Goal: Task Accomplishment & Management: Use online tool/utility

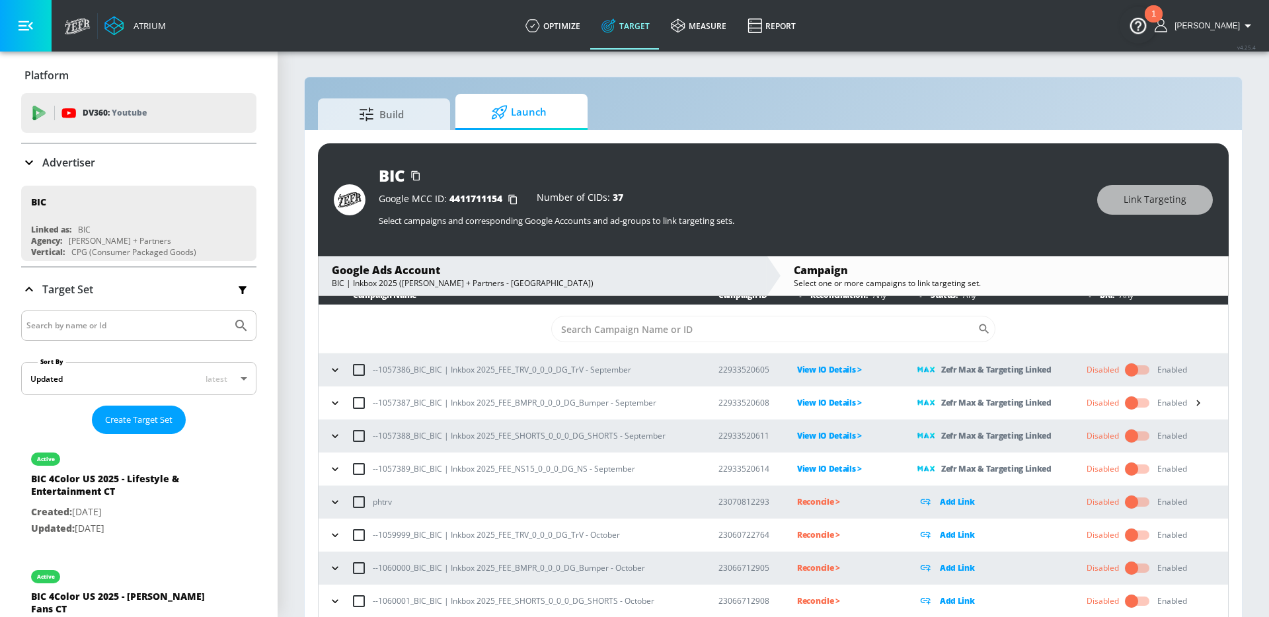
scroll to position [40, 0]
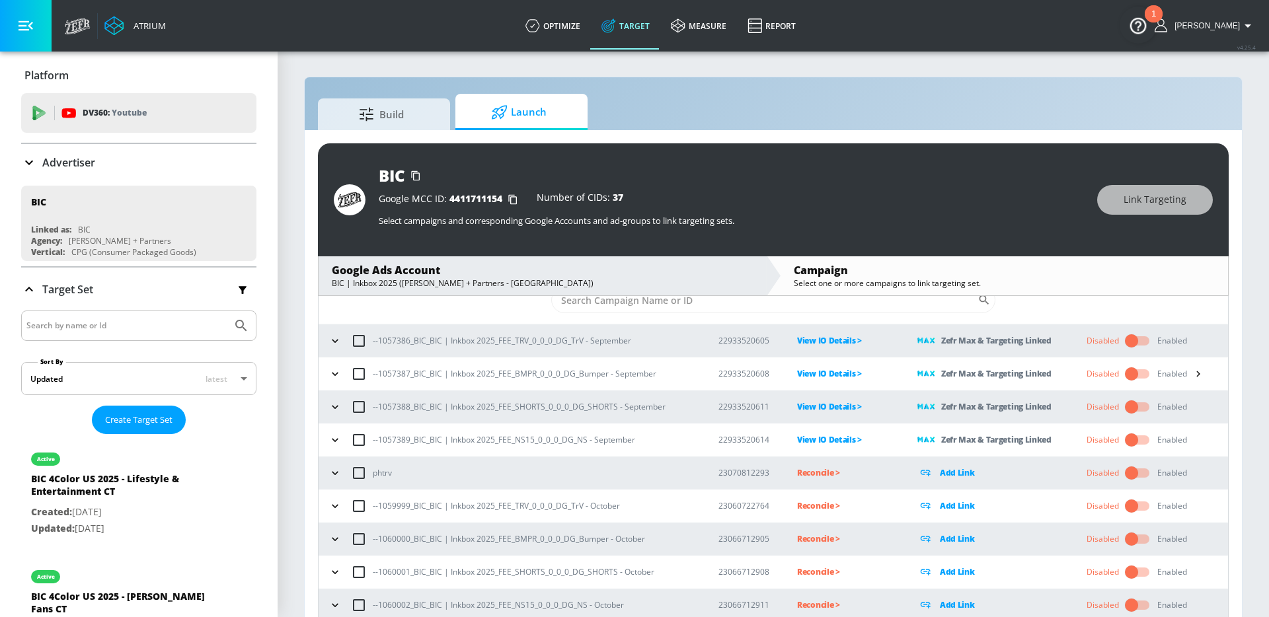
click at [334, 605] on icon "button" at bounding box center [335, 604] width 6 height 3
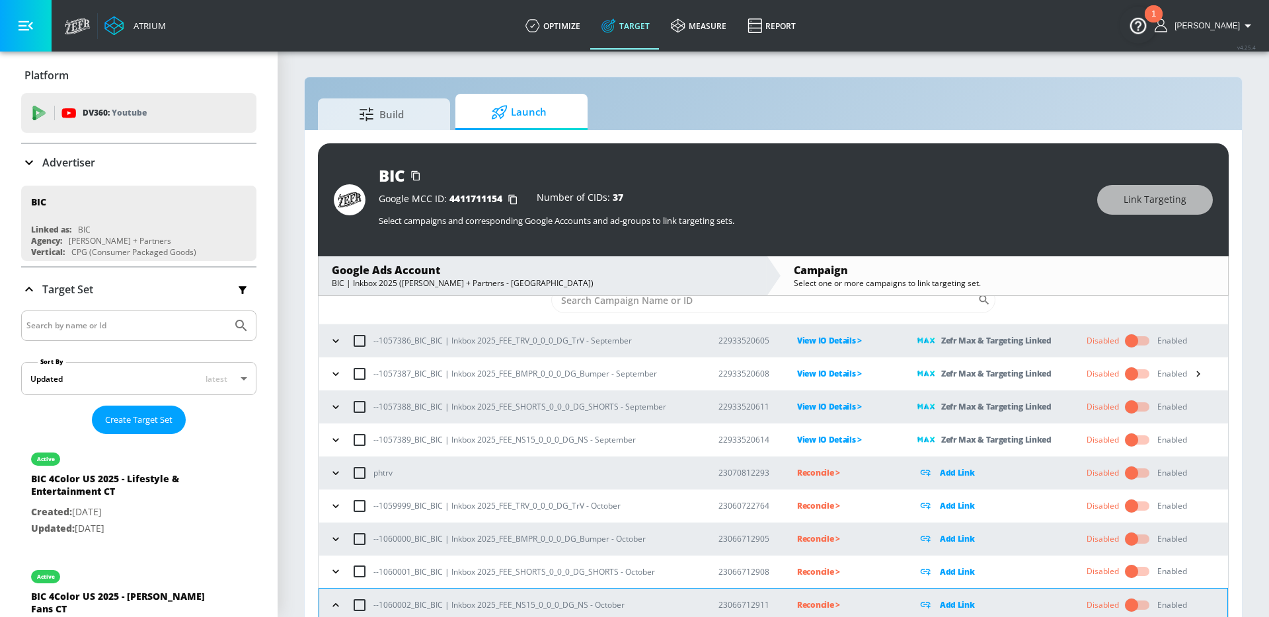
click at [334, 572] on icon "button" at bounding box center [335, 571] width 6 height 3
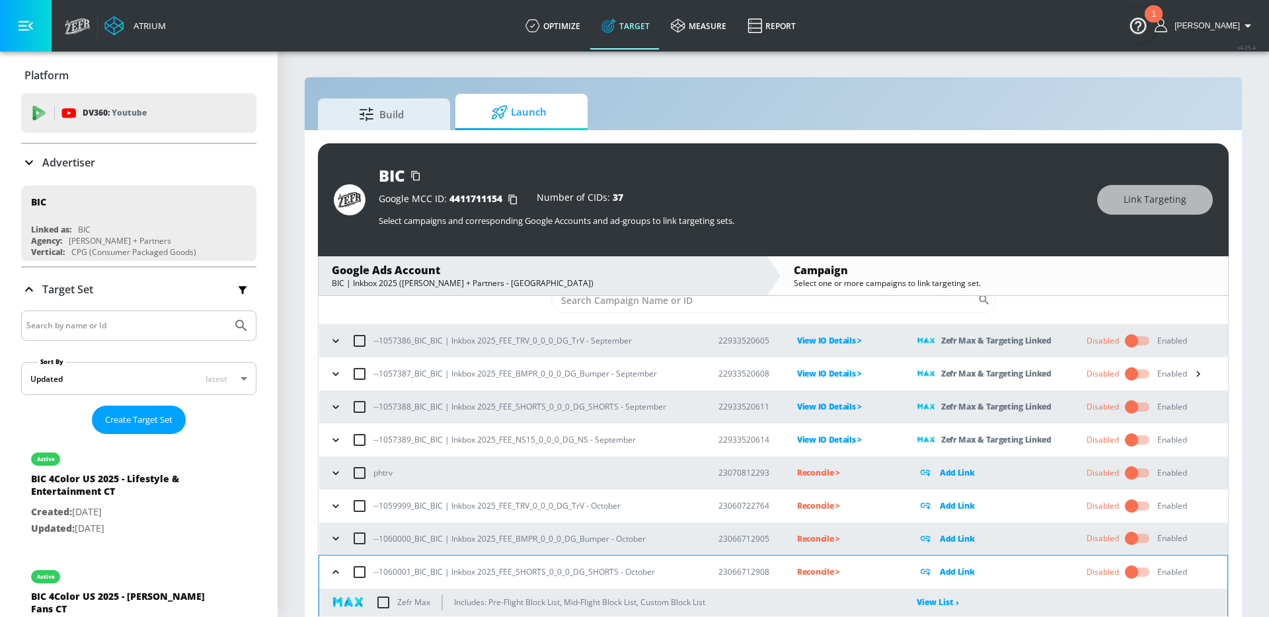
click at [333, 539] on icon "button" at bounding box center [335, 538] width 13 height 13
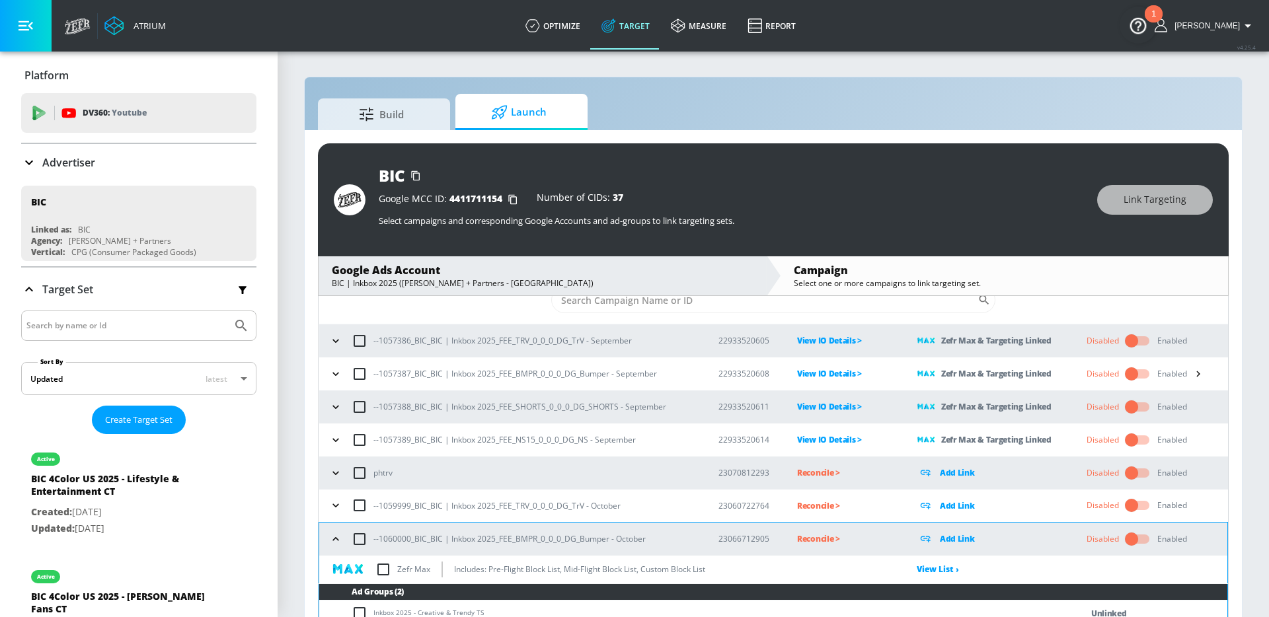
click at [333, 502] on icon "button" at bounding box center [335, 505] width 13 height 13
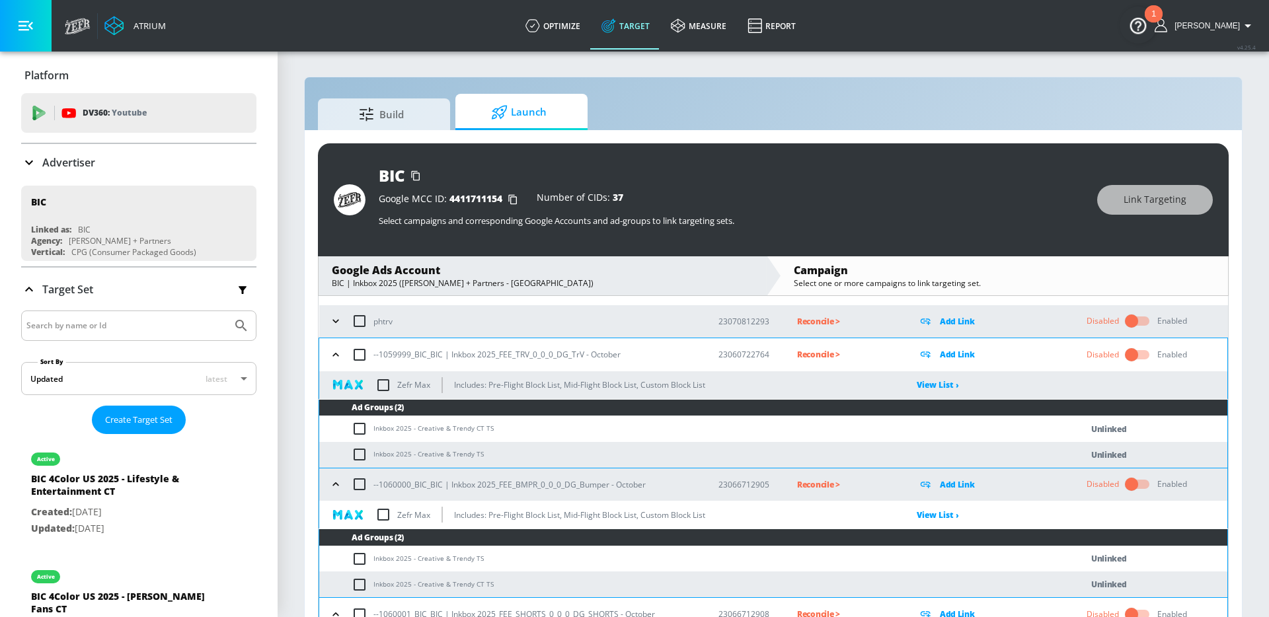
scroll to position [204, 0]
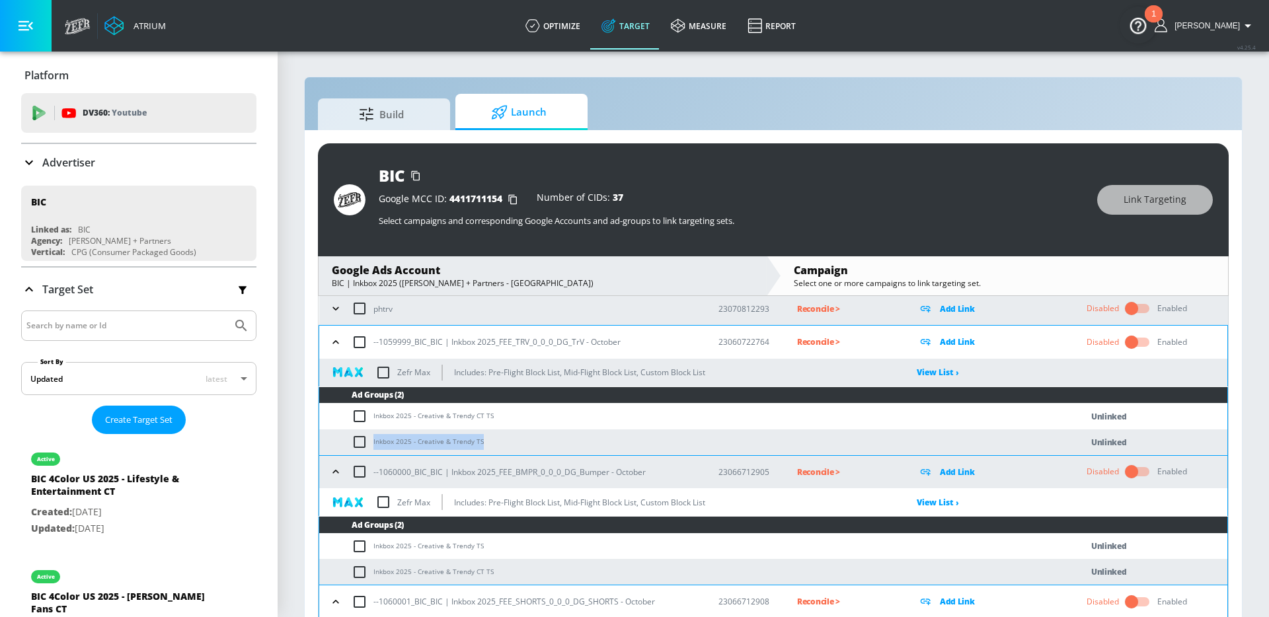
drag, startPoint x: 482, startPoint y: 442, endPoint x: 373, endPoint y: 441, distance: 109.0
click at [373, 441] on td "Inkbox 2025 - Creative & Trendy TS" at bounding box center [686, 442] width 735 height 26
copy td "Inkbox 2025 - Creative & Trendy TS"
click at [363, 439] on input "checkbox" at bounding box center [363, 442] width 22 height 16
checkbox input "true"
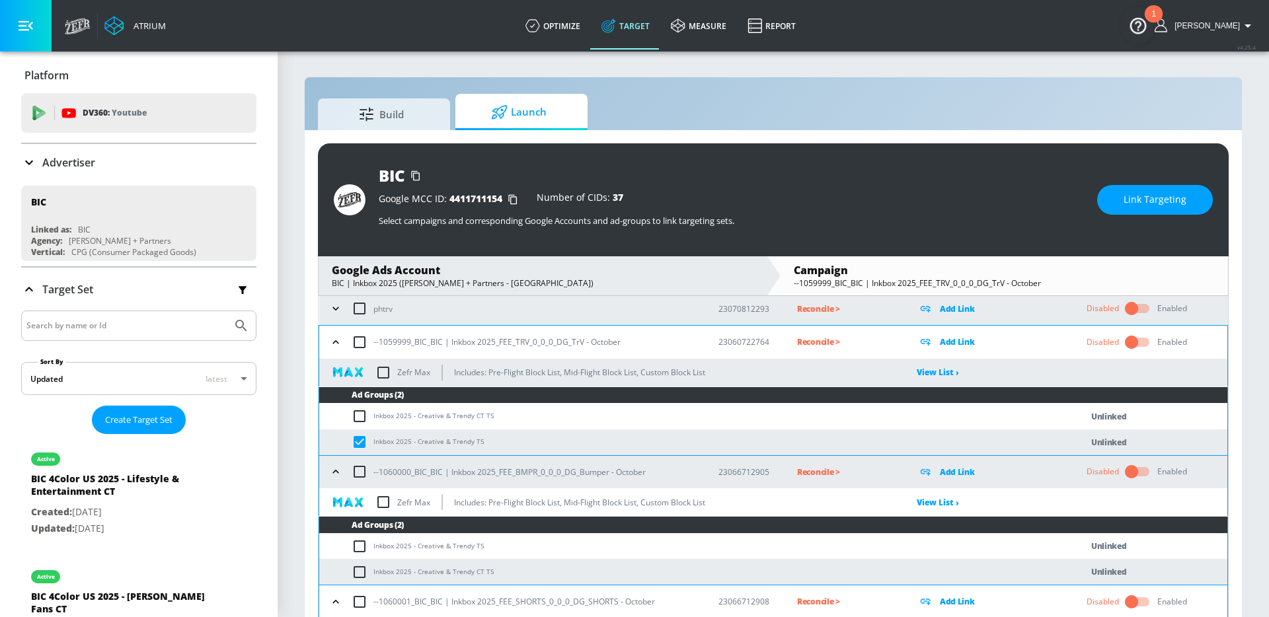
click at [365, 550] on input "checkbox" at bounding box center [363, 547] width 22 height 16
checkbox input "true"
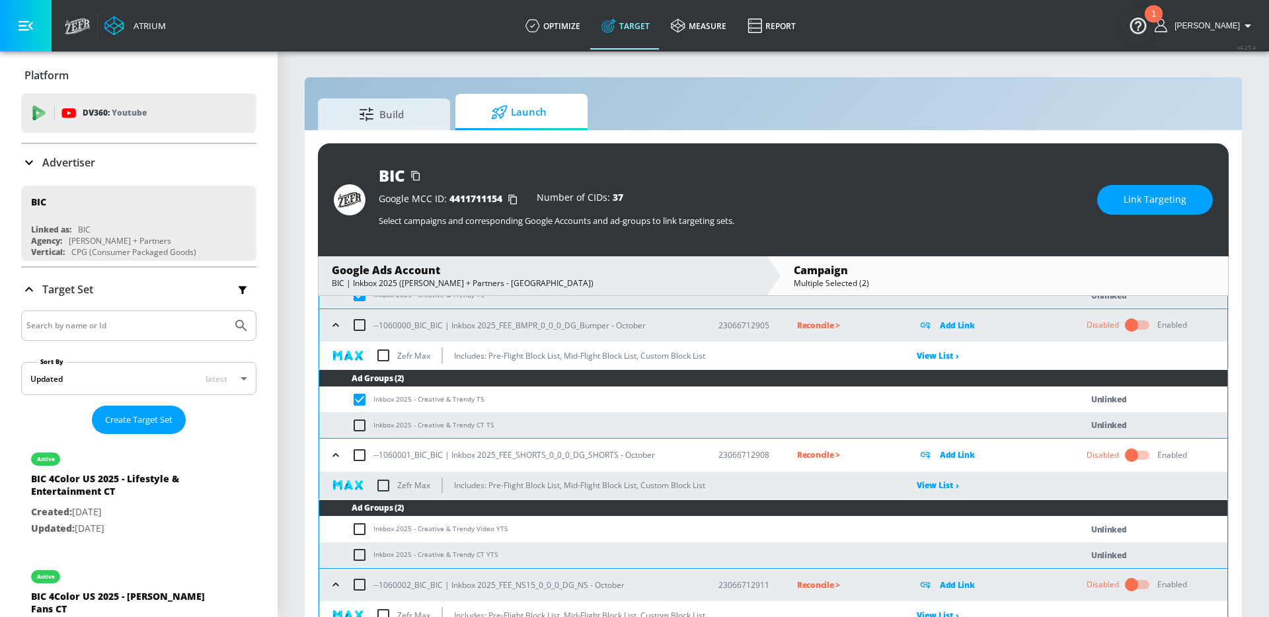
scroll to position [428, 0]
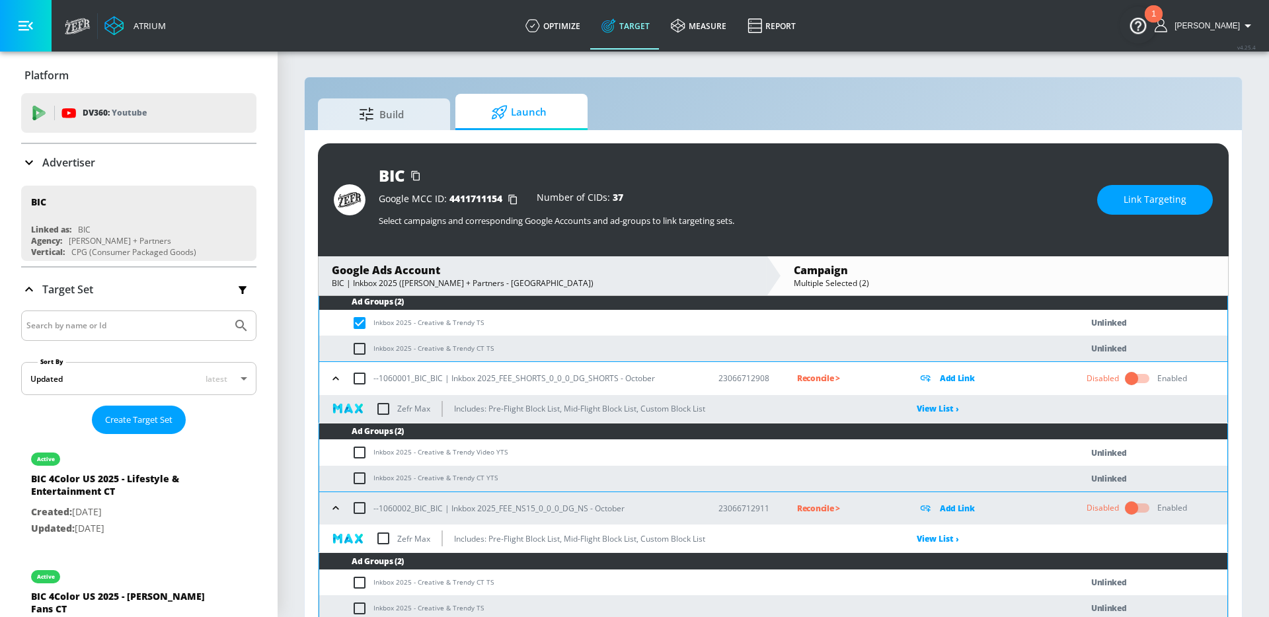
click at [360, 609] on input "checkbox" at bounding box center [363, 609] width 22 height 16
checkbox input "true"
click at [1114, 201] on button "Link Targeting" at bounding box center [1155, 200] width 116 height 30
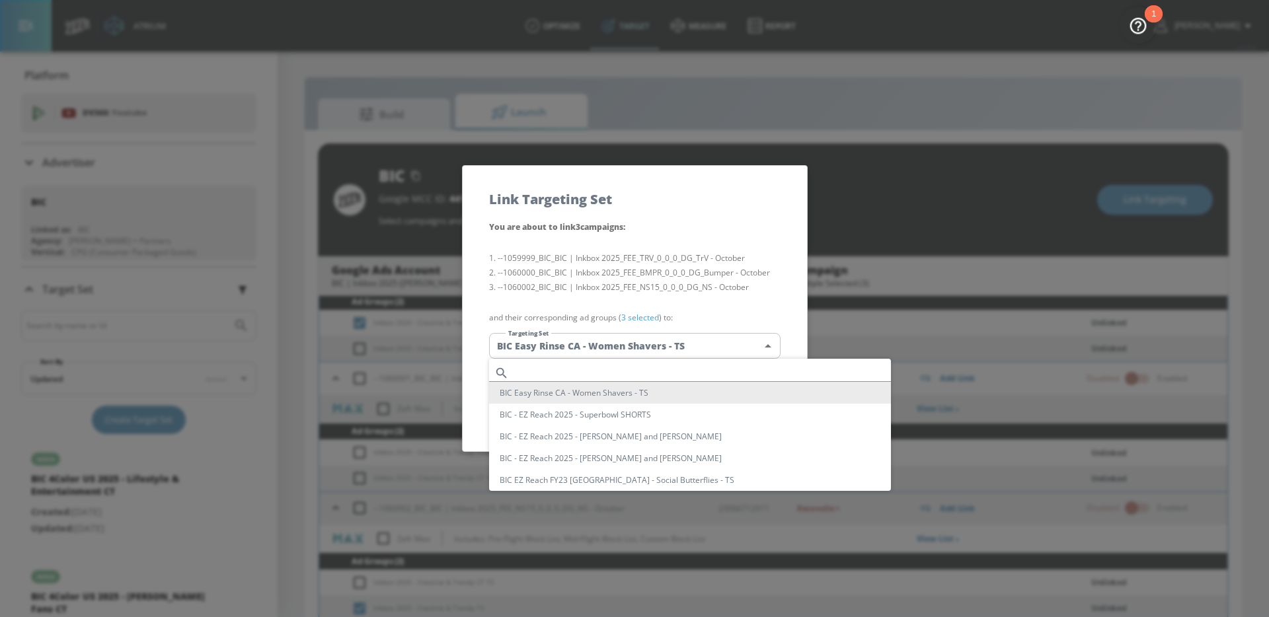
click at [667, 346] on body "Atrium optimize Target measure Report optimize Target measure Report v 4.25.4 […" at bounding box center [634, 318] width 1269 height 636
click at [622, 371] on input "text" at bounding box center [702, 373] width 377 height 18
paste input "Inkbox 2025 - Creative & Trendy TS"
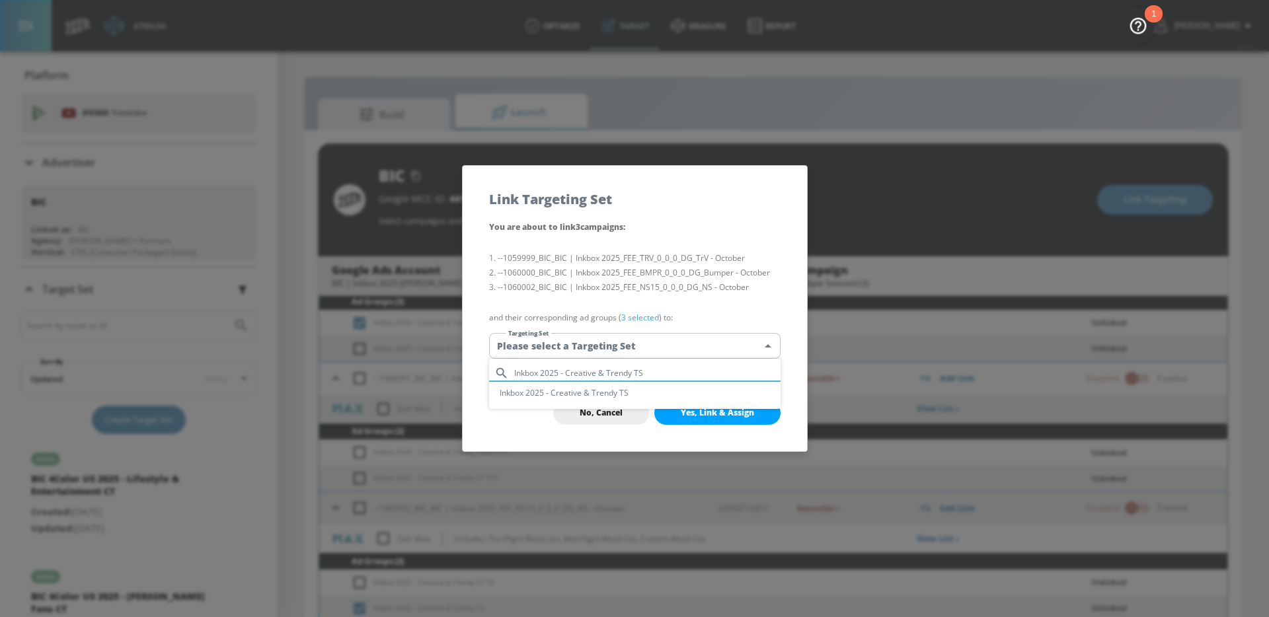
type input "Inkbox 2025 - Creative & Trendy TS"
click at [611, 397] on li "Inkbox 2025 - Creative & Trendy TS" at bounding box center [634, 393] width 291 height 22
type input "45f48fdf-a2b6-468e-9000-cf5fb1ddc696"
click at [615, 285] on li "--1060002_BIC_BIC | Inkbox 2025_FEE_NS15_0_0_0_DG_NS - October" at bounding box center [634, 287] width 291 height 15
click at [687, 414] on span "Yes, Link & Assign" at bounding box center [717, 413] width 73 height 11
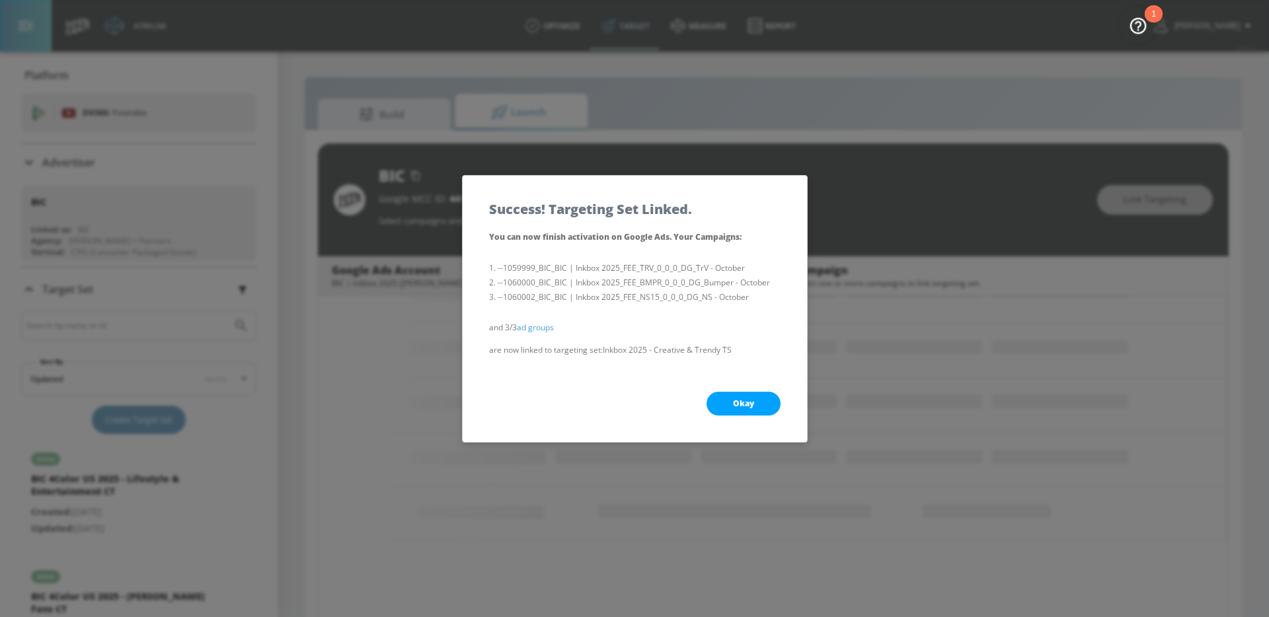
scroll to position [178, 0]
click at [728, 400] on button "Okay" at bounding box center [743, 404] width 74 height 24
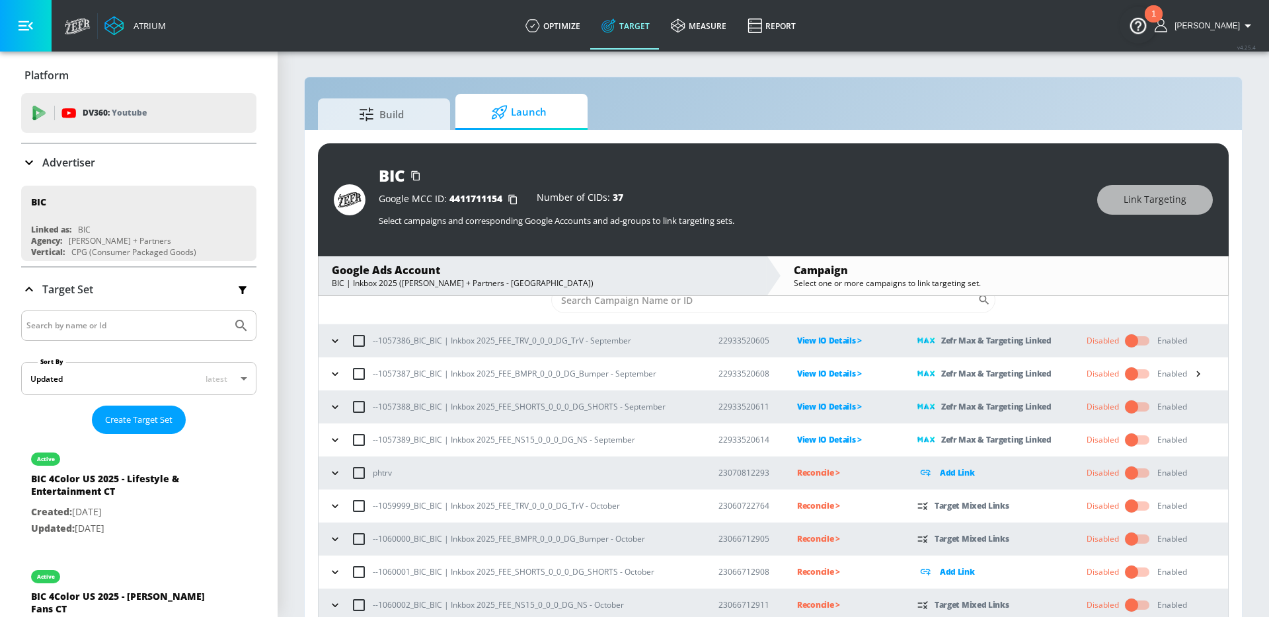
scroll to position [19, 0]
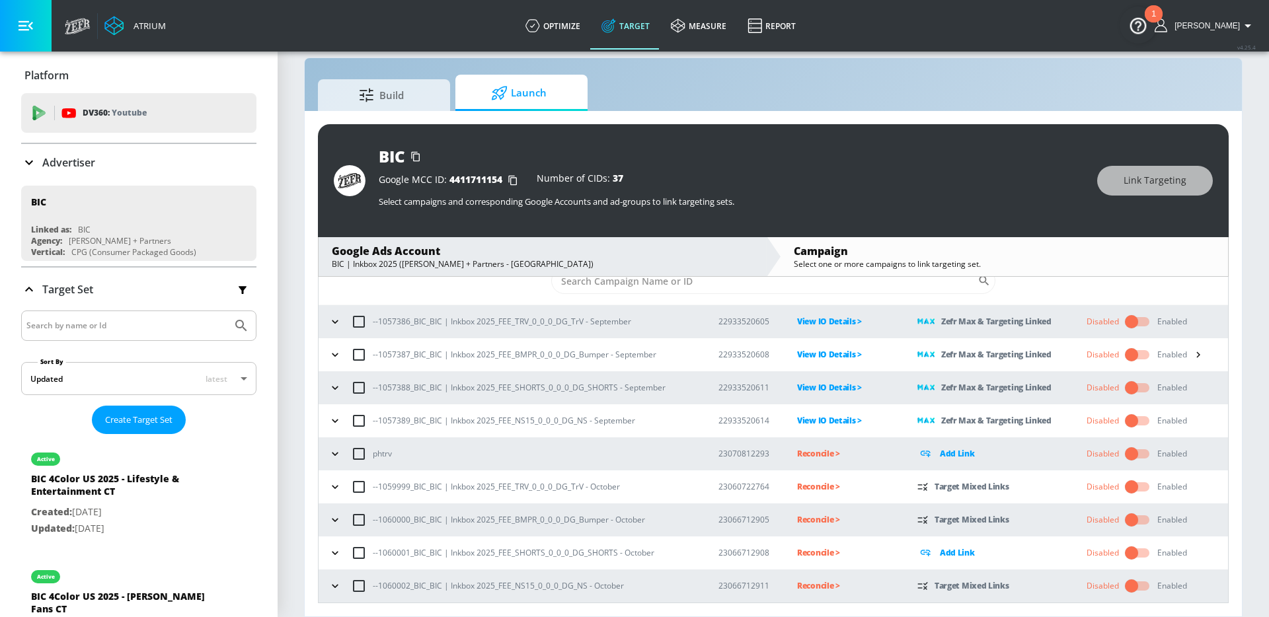
click at [338, 586] on icon "button" at bounding box center [334, 585] width 13 height 13
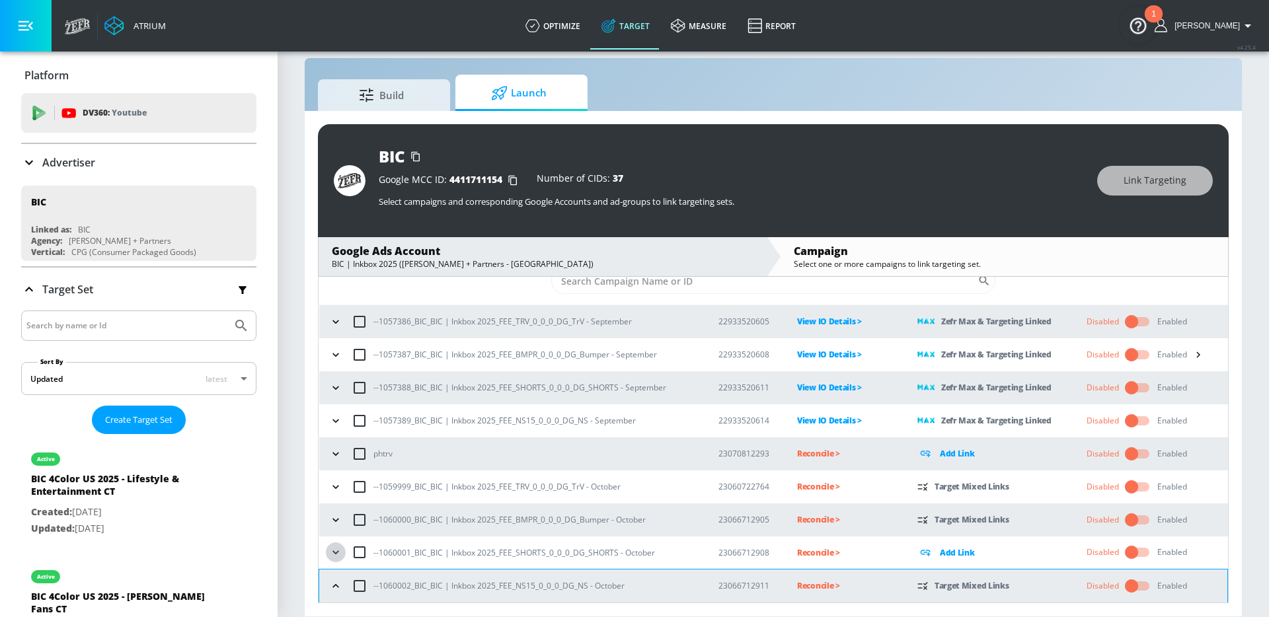
click at [336, 555] on icon "button" at bounding box center [335, 552] width 13 height 13
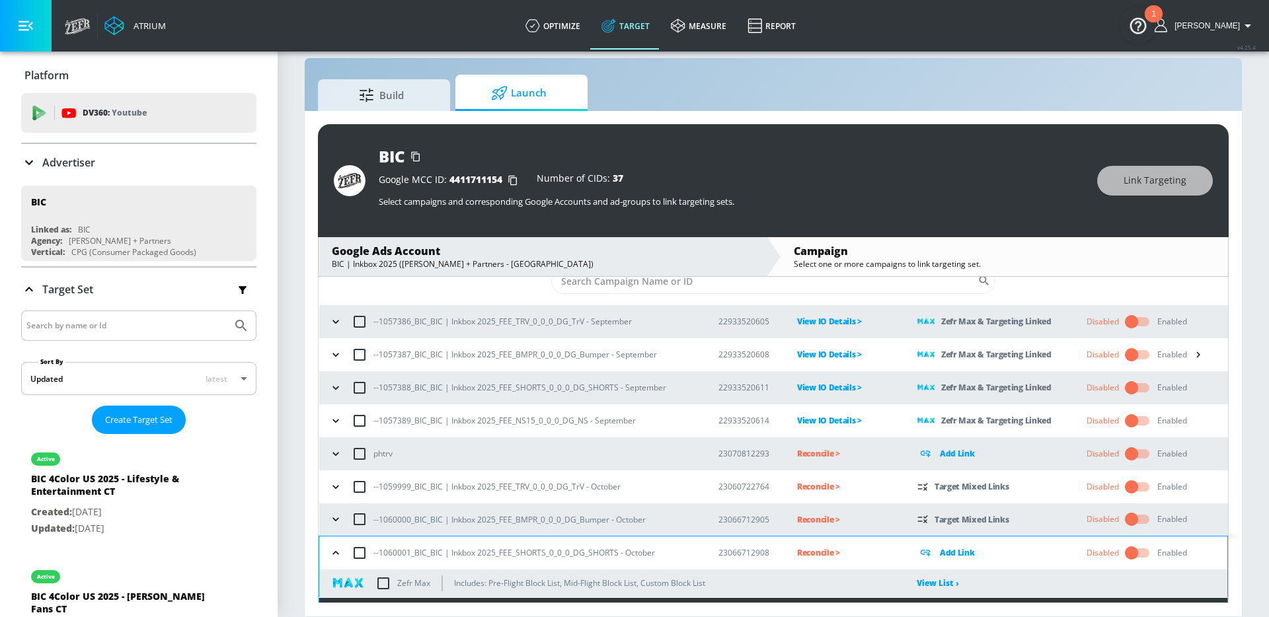
click at [336, 532] on div "--1060000_BIC_BIC | Inkbox 2025_FEE_BMPR_0_0_0_DG_Bumper - October" at bounding box center [512, 519] width 372 height 28
click at [336, 519] on icon "button" at bounding box center [335, 519] width 13 height 13
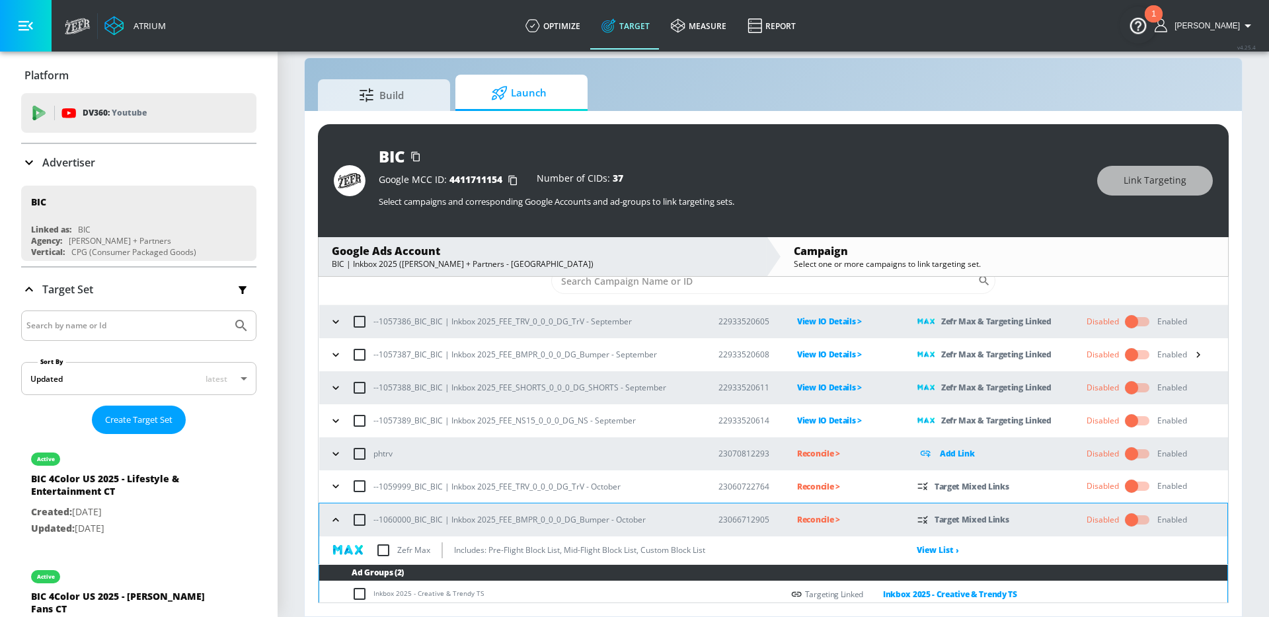
click at [334, 484] on icon "button" at bounding box center [335, 486] width 13 height 13
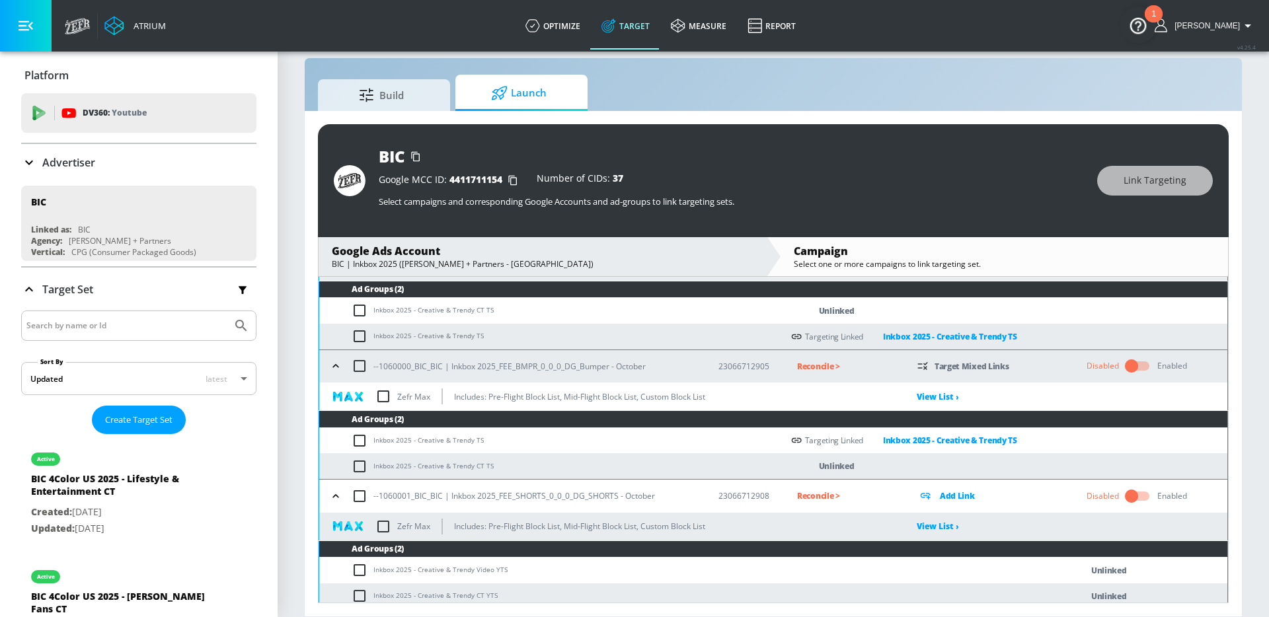
scroll to position [428, 0]
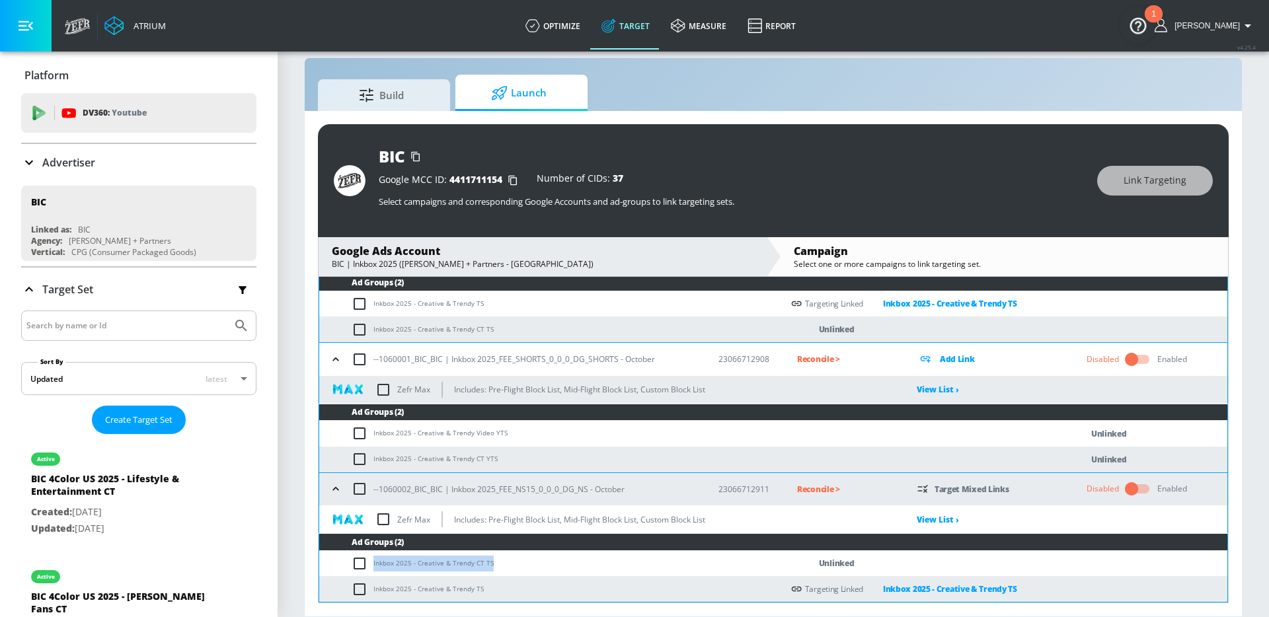
drag, startPoint x: 489, startPoint y: 562, endPoint x: 373, endPoint y: 561, distance: 116.3
click at [373, 561] on td "Inkbox 2025 - Creative & Trendy CT TS" at bounding box center [550, 563] width 463 height 26
copy td "Inkbox 2025 - Creative & Trendy CT TS"
click at [361, 566] on input "checkbox" at bounding box center [363, 564] width 22 height 16
checkbox input "true"
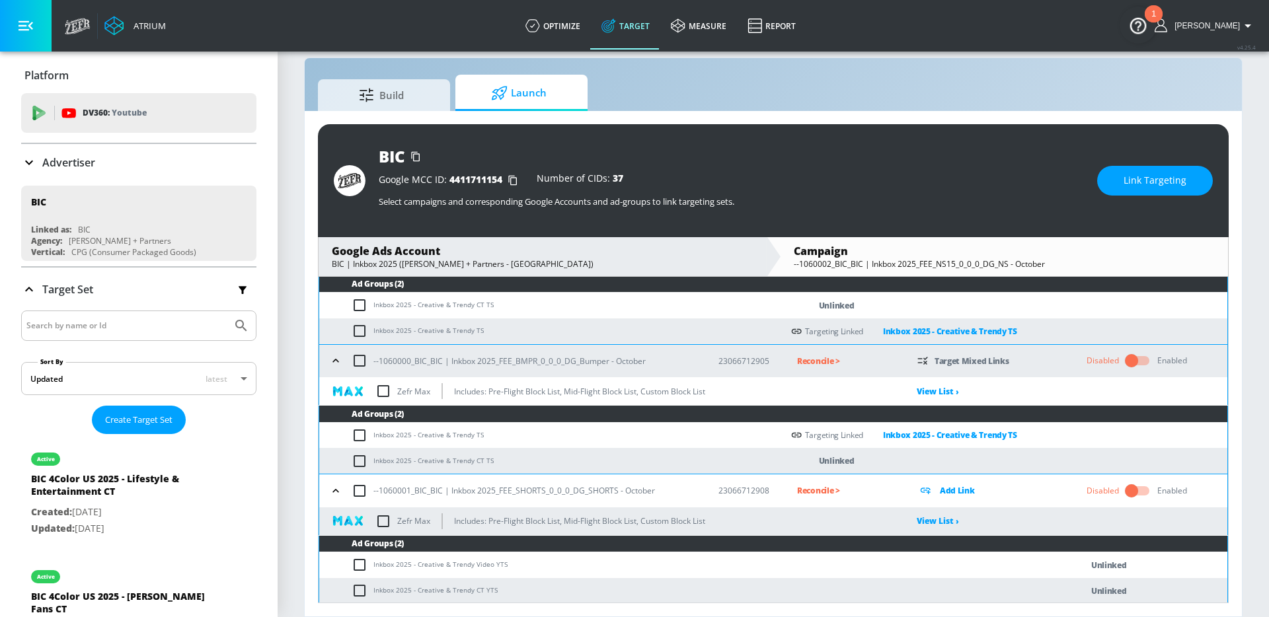
scroll to position [276, 0]
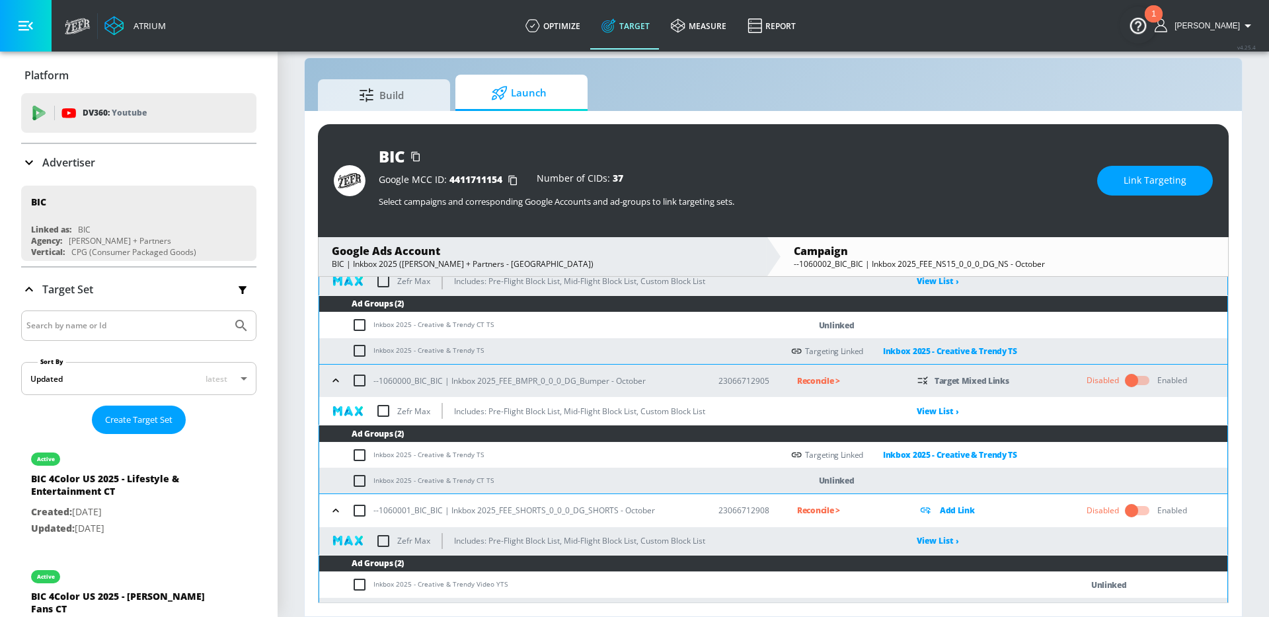
click at [362, 480] on input "checkbox" at bounding box center [363, 481] width 22 height 16
checkbox input "true"
click at [364, 325] on input "checkbox" at bounding box center [363, 325] width 22 height 16
checkbox input "true"
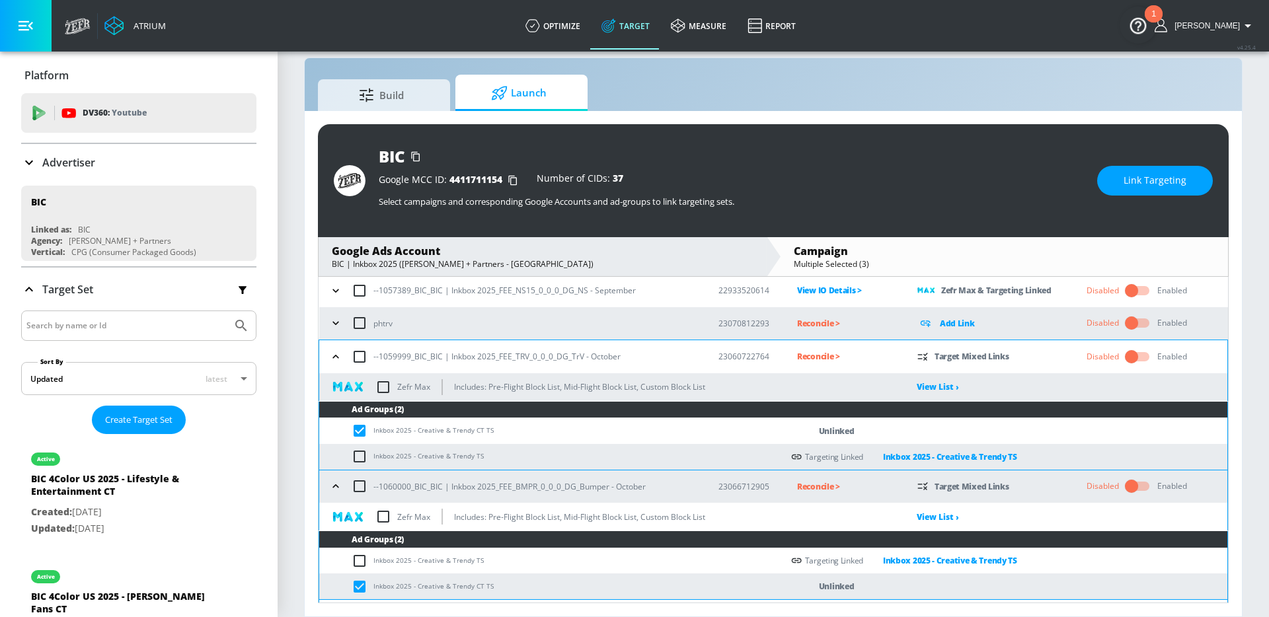
scroll to position [168, 0]
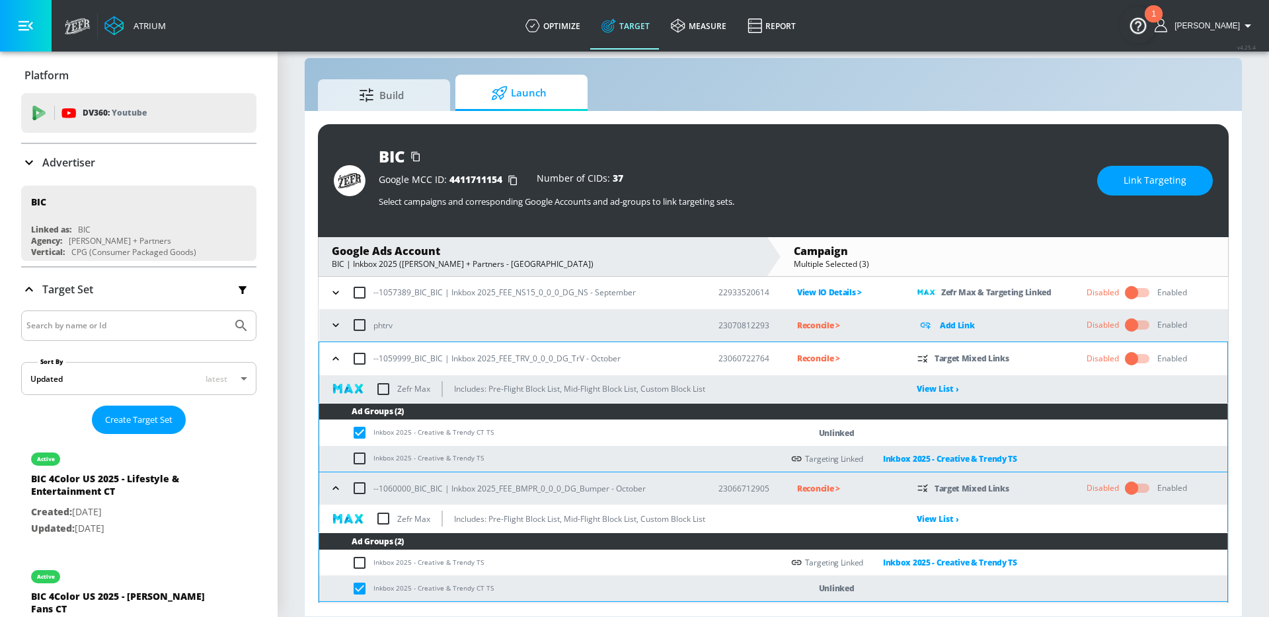
click at [1113, 180] on button "Link Targeting" at bounding box center [1155, 181] width 116 height 30
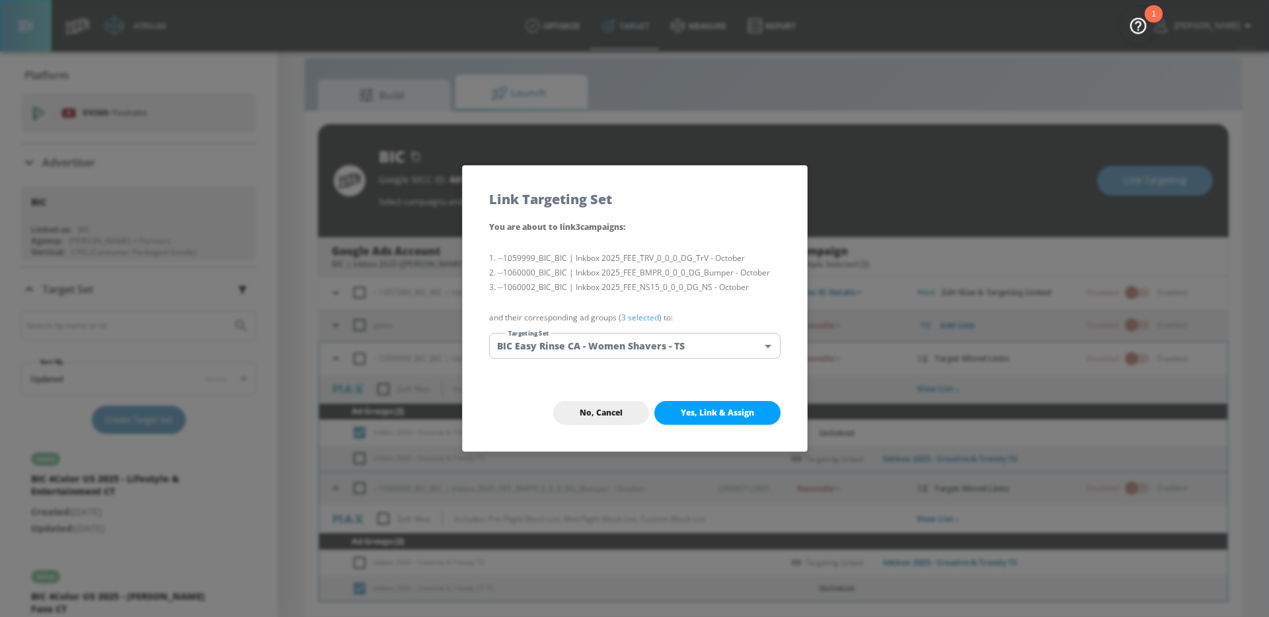
click at [719, 350] on body "Atrium optimize Target measure Report optimize Target measure Report v 4.25.4 […" at bounding box center [634, 299] width 1269 height 636
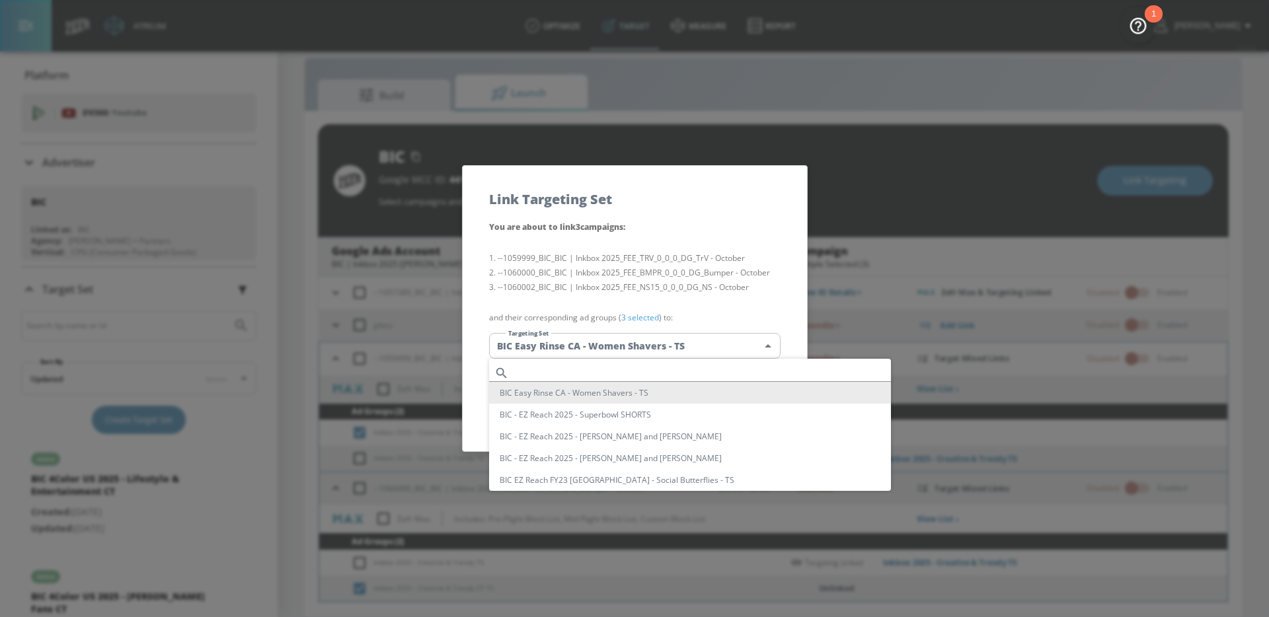
click at [665, 365] on input "text" at bounding box center [702, 373] width 377 height 18
paste input "Inkbox 2025 - Creative & Trendy CT TS"
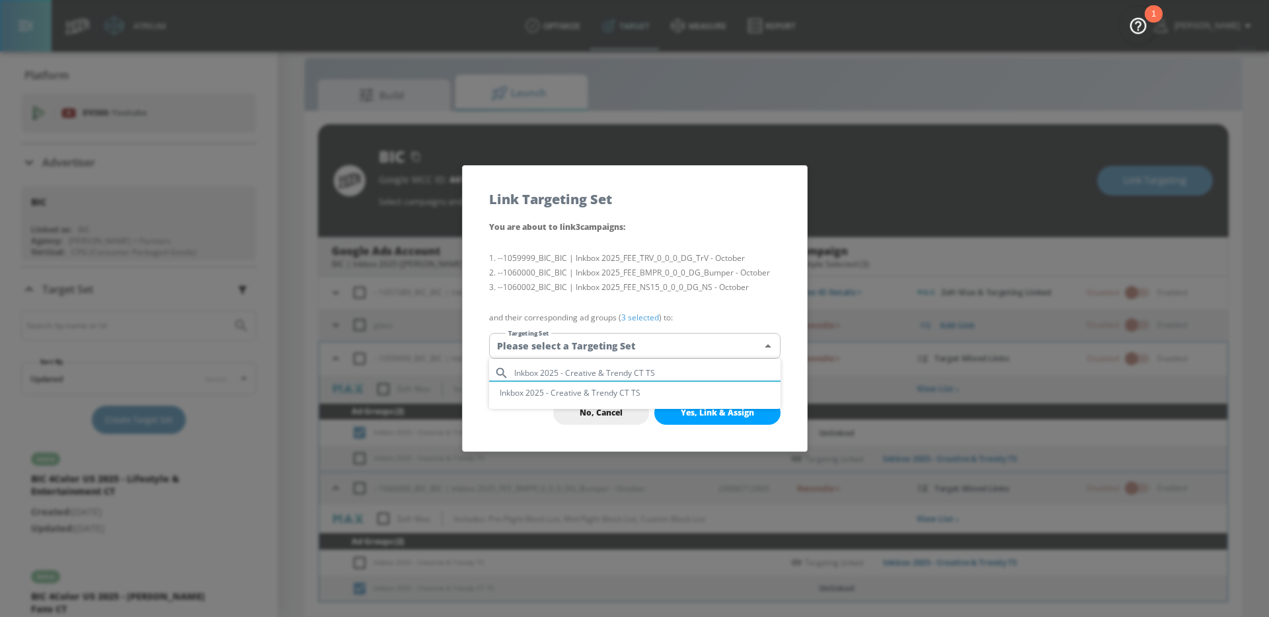
type input "Inkbox 2025 - Creative & Trendy CT TS"
click at [635, 397] on li "Inkbox 2025 - Creative & Trendy CT TS" at bounding box center [634, 393] width 291 height 22
type input "efa8e47e-e465-4efc-80ae-86f96cba4866"
click at [658, 263] on li "--1059999_BIC_BIC | Inkbox 2025_FEE_TRV_0_0_0_DG_TrV - October" at bounding box center [634, 258] width 291 height 15
click at [686, 412] on span "Yes, Link & Assign" at bounding box center [717, 413] width 73 height 11
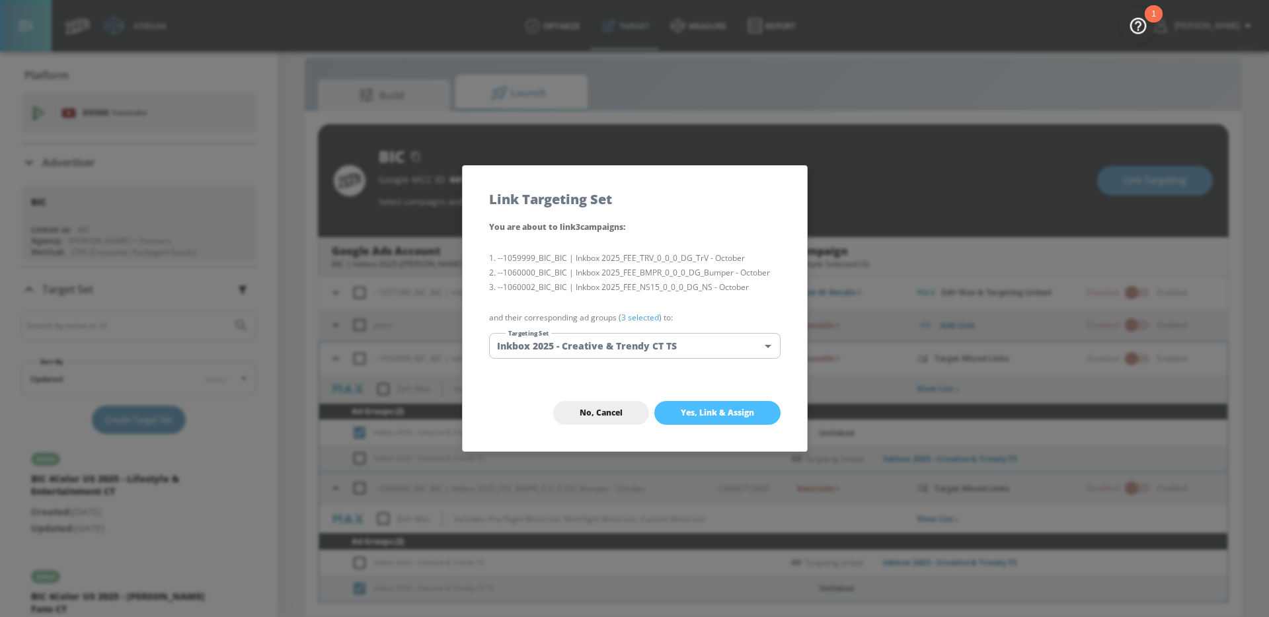
checkbox input "false"
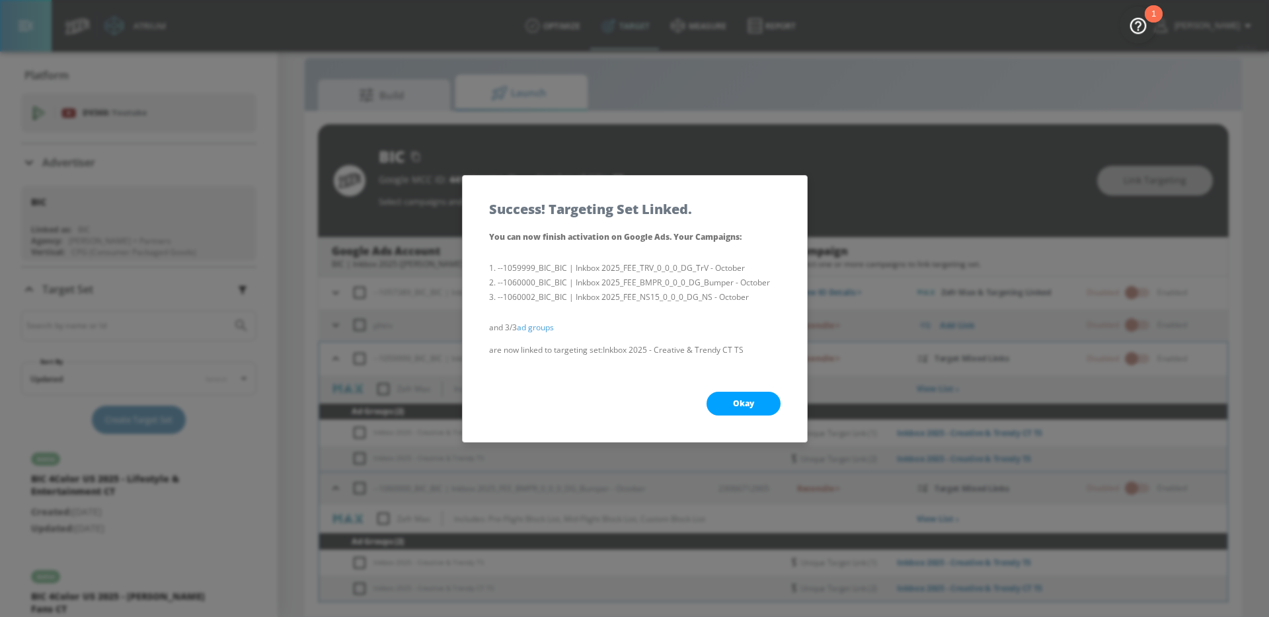
click at [711, 403] on button "Okay" at bounding box center [743, 404] width 74 height 24
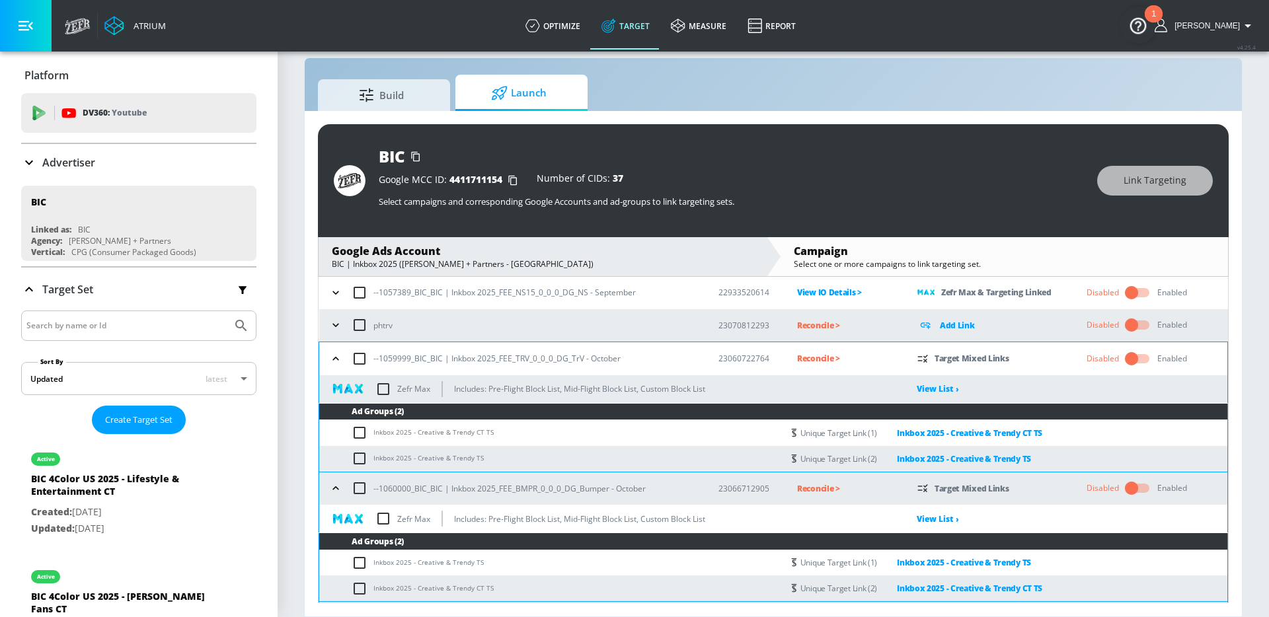
scroll to position [3363, 0]
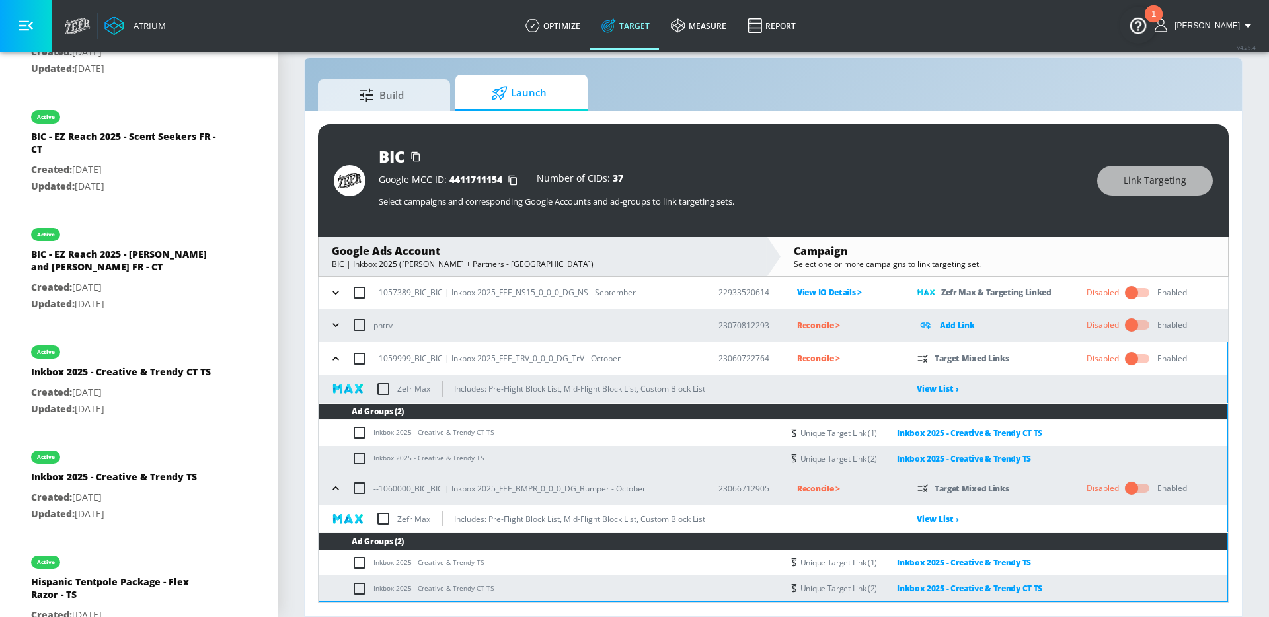
click at [655, 457] on td "Inkbox 2025 - Creative & Trendy TS" at bounding box center [550, 459] width 463 height 26
click at [384, 389] on input "checkbox" at bounding box center [383, 389] width 28 height 28
checkbox input "true"
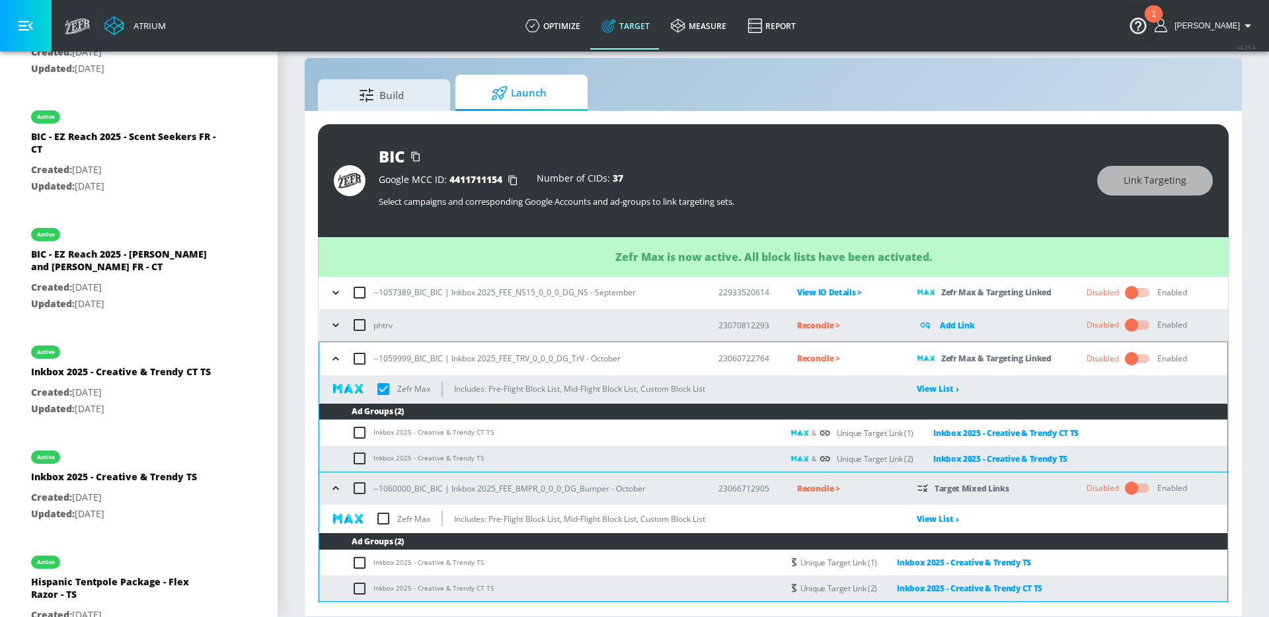
click at [340, 361] on icon "button" at bounding box center [335, 358] width 13 height 13
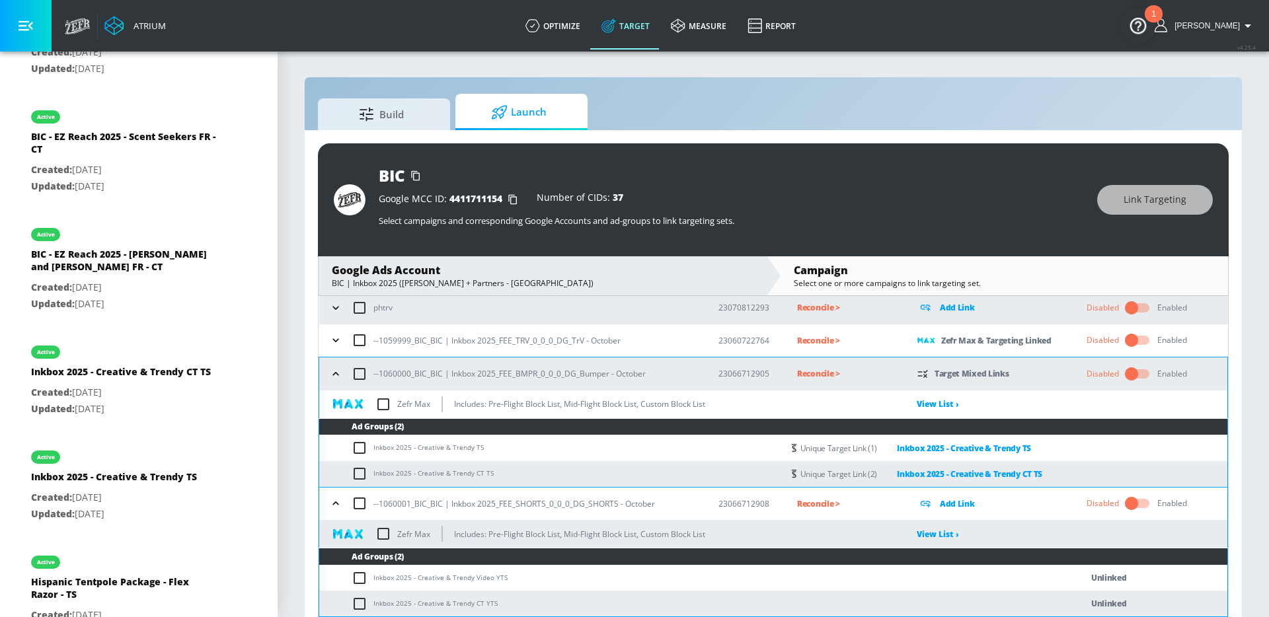
scroll to position [204, 0]
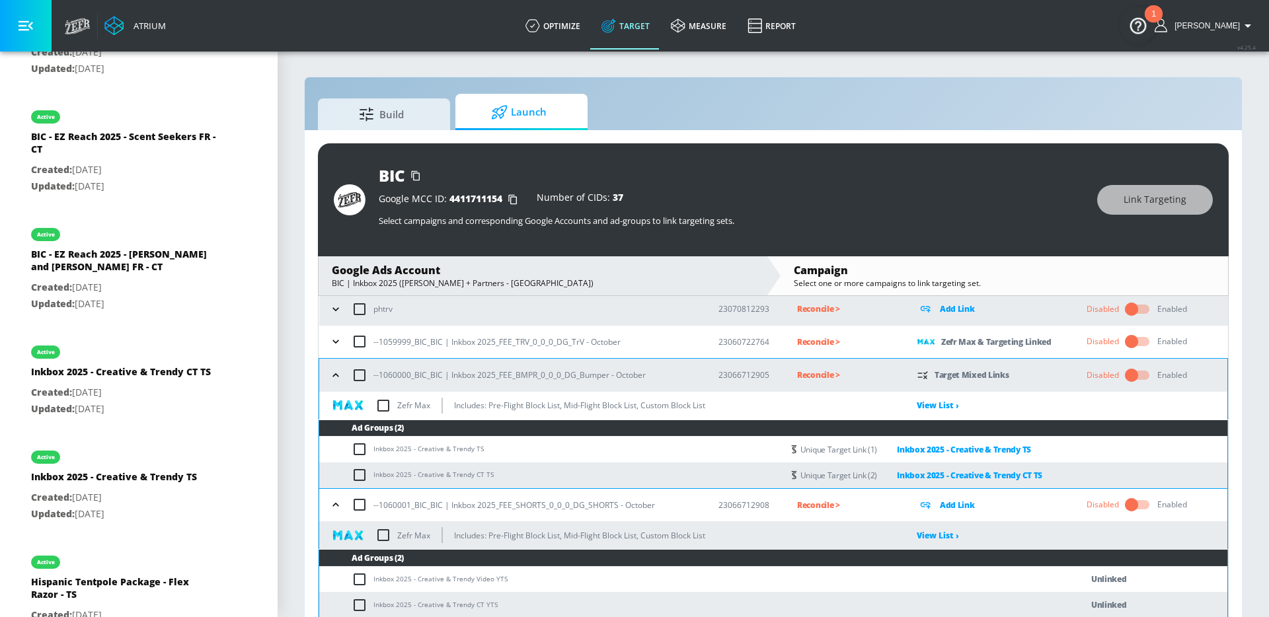
click at [381, 404] on input "checkbox" at bounding box center [383, 406] width 28 height 28
checkbox input "true"
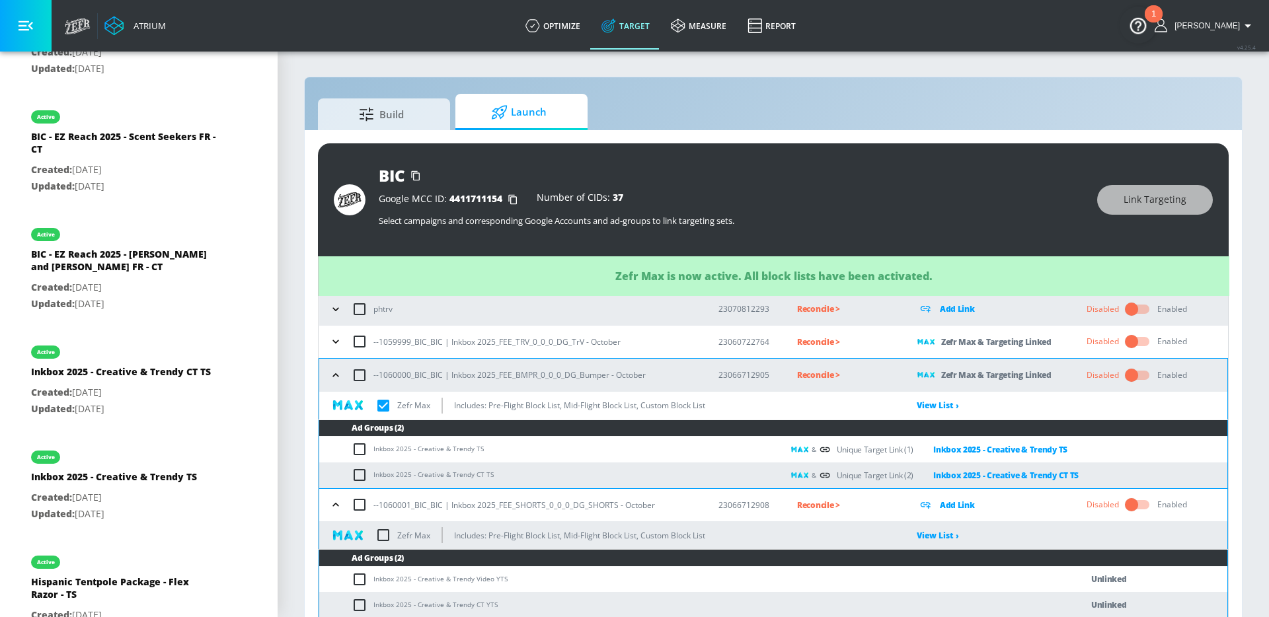
click at [337, 379] on icon "button" at bounding box center [335, 375] width 13 height 13
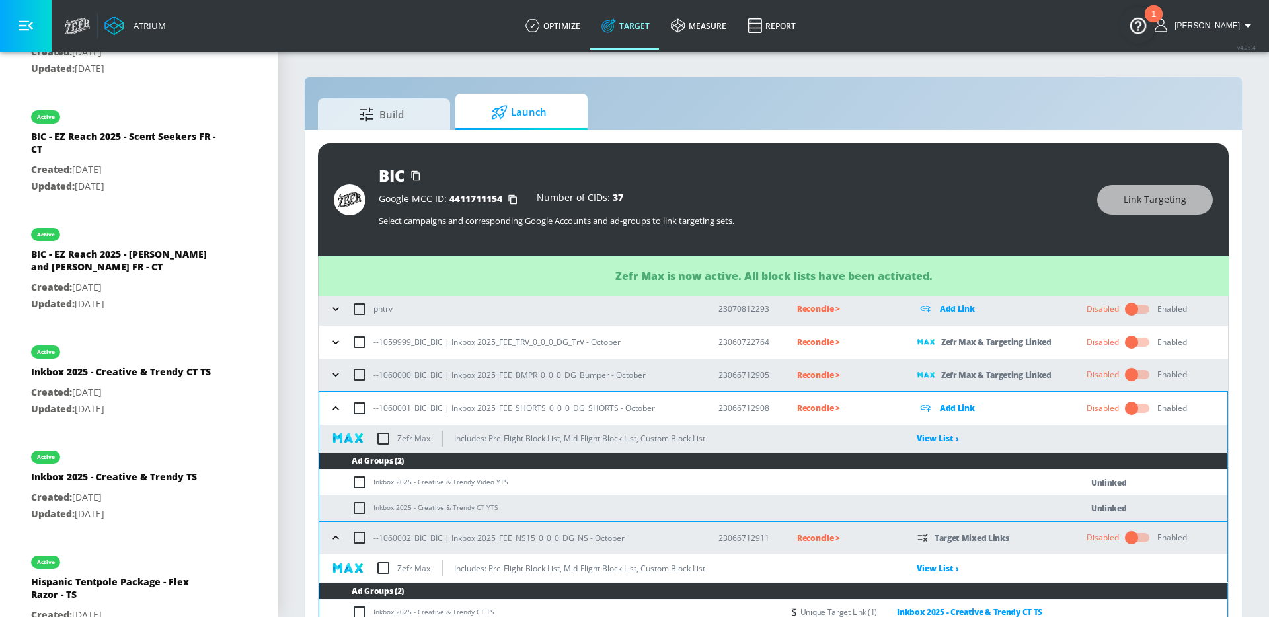
scroll to position [234, 0]
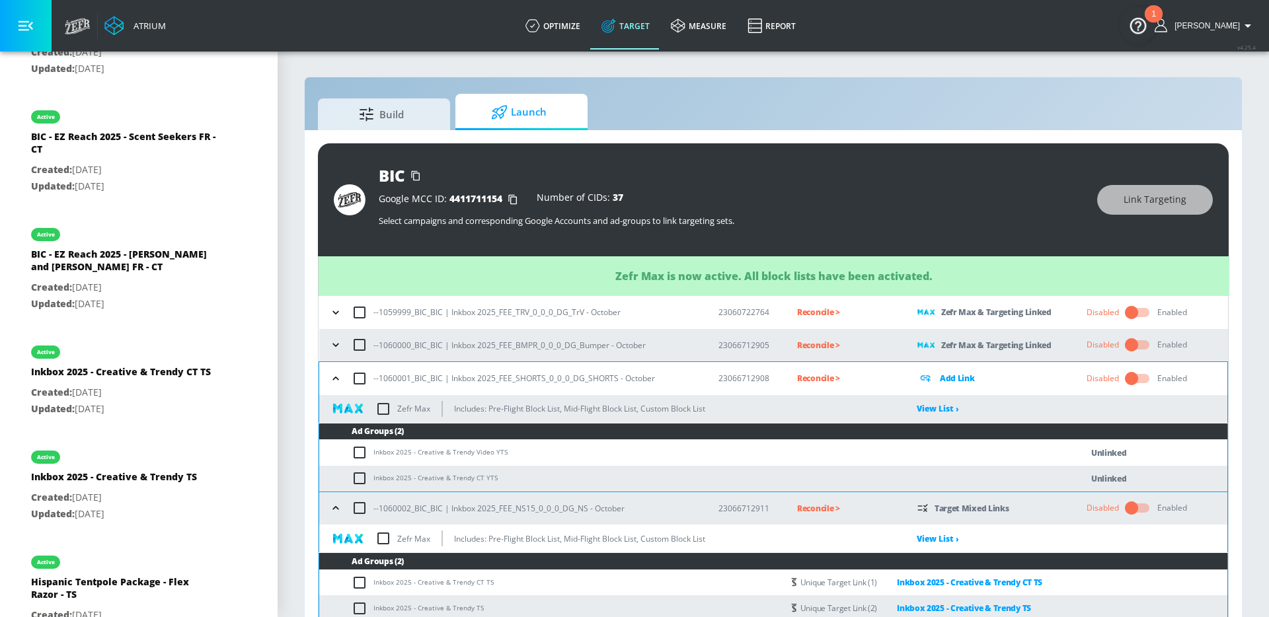
click at [384, 540] on input "checkbox" at bounding box center [383, 539] width 28 height 28
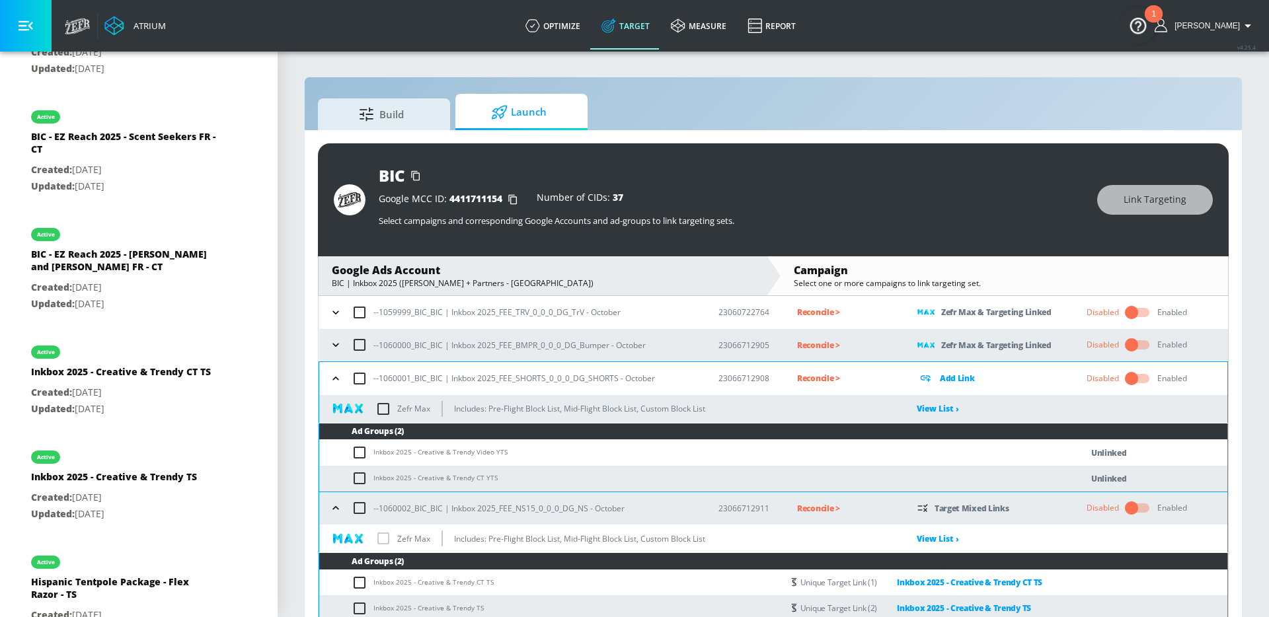
checkbox input "true"
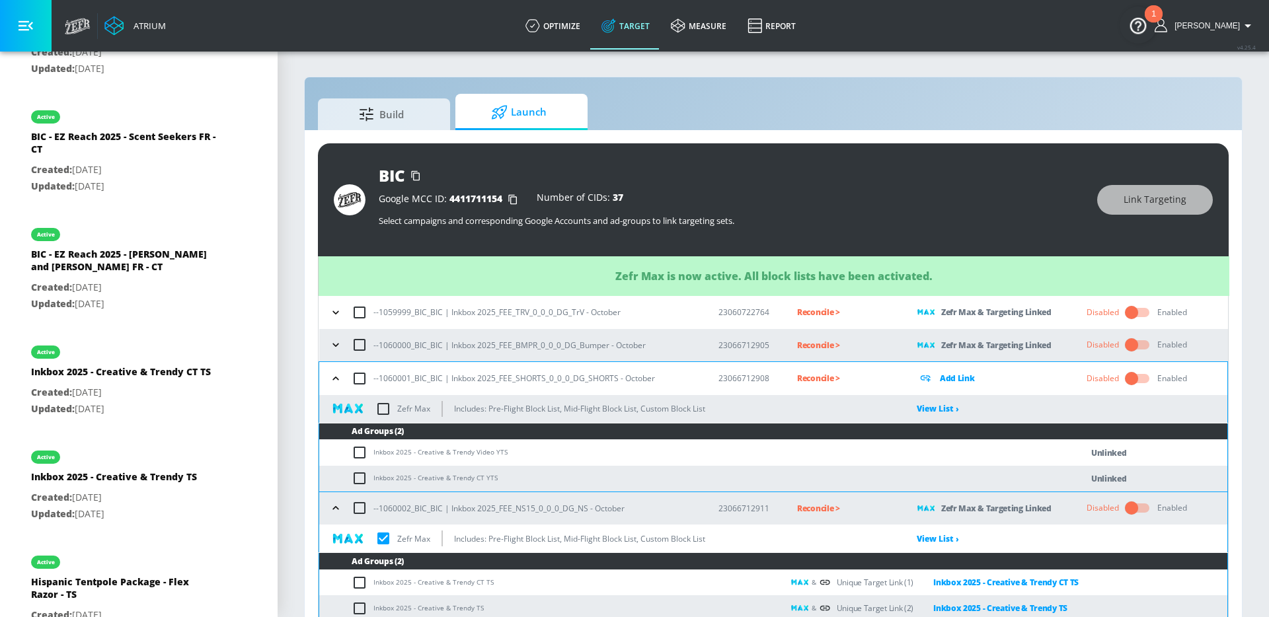
click at [338, 507] on icon "button" at bounding box center [335, 508] width 13 height 13
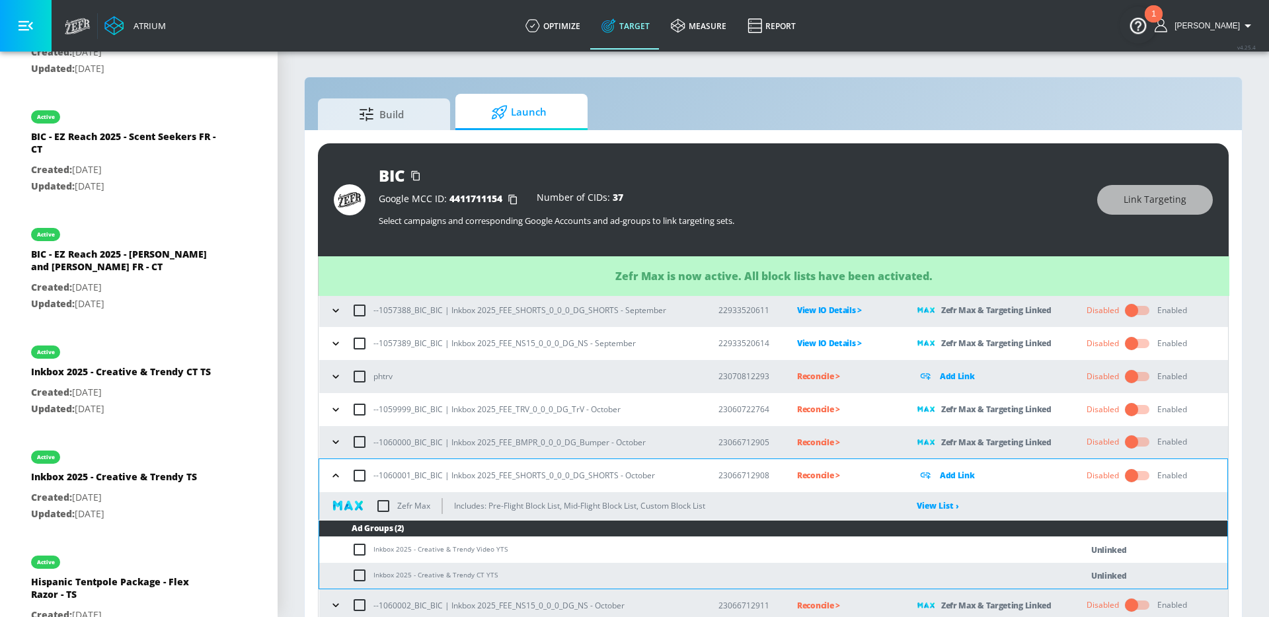
scroll to position [19, 0]
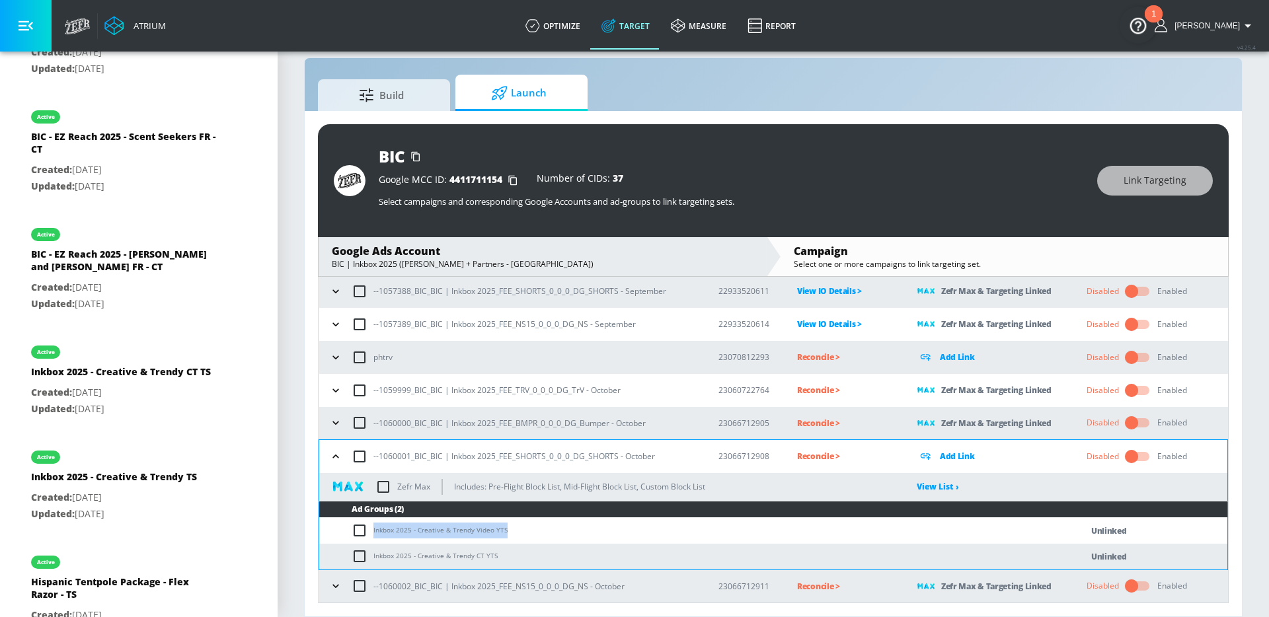
drag, startPoint x: 502, startPoint y: 529, endPoint x: 372, endPoint y: 523, distance: 130.3
click at [372, 523] on td "Inkbox 2025 - Creative & Trendy Video YTS" at bounding box center [686, 531] width 735 height 26
copy td "Inkbox 2025 - Creative & Trendy Video YTS"
click at [359, 531] on input "checkbox" at bounding box center [363, 531] width 22 height 16
checkbox input "true"
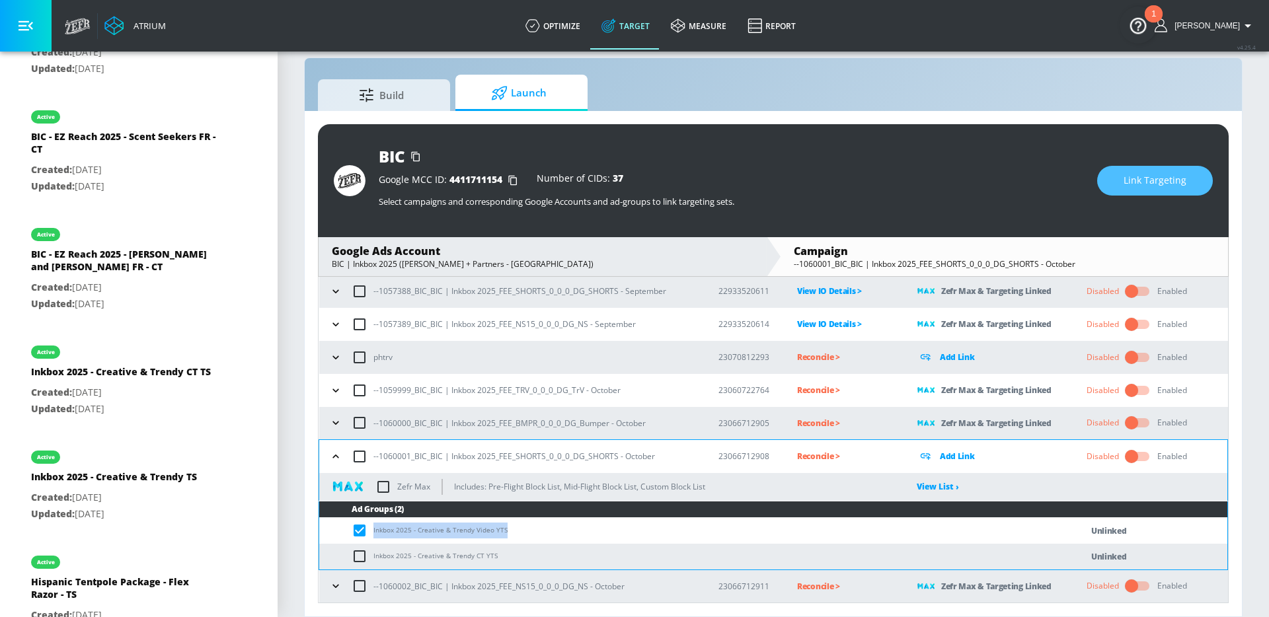
click at [1112, 184] on button "Link Targeting" at bounding box center [1155, 181] width 116 height 30
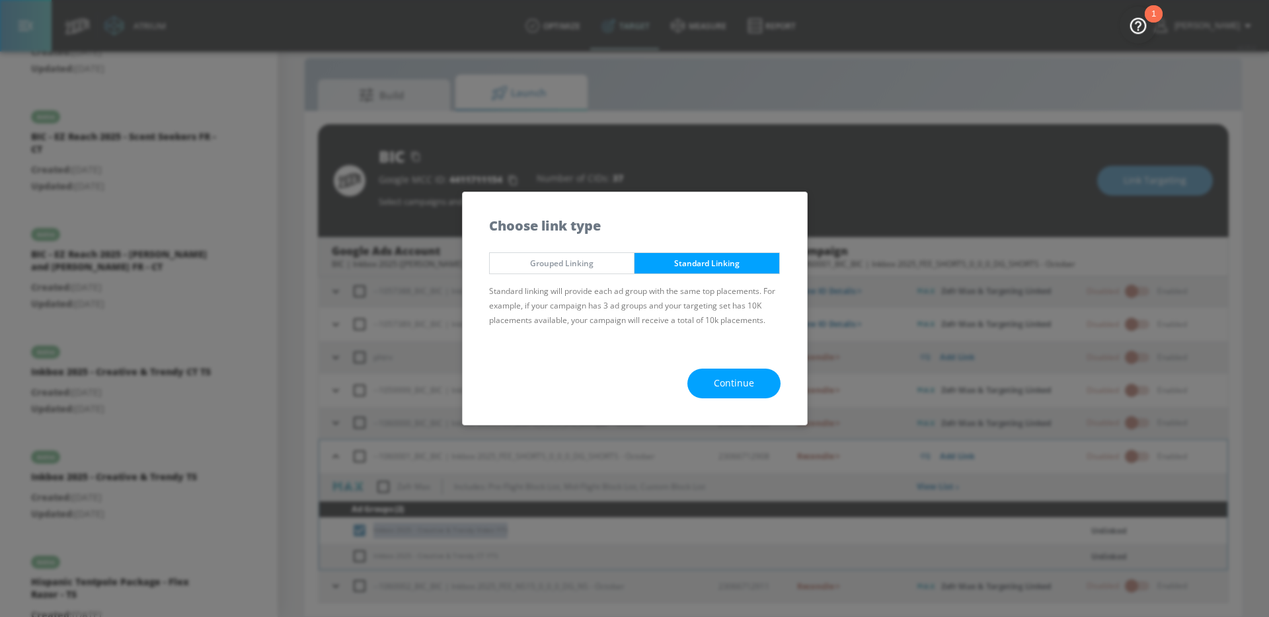
click at [704, 385] on button "Continue" at bounding box center [733, 384] width 93 height 30
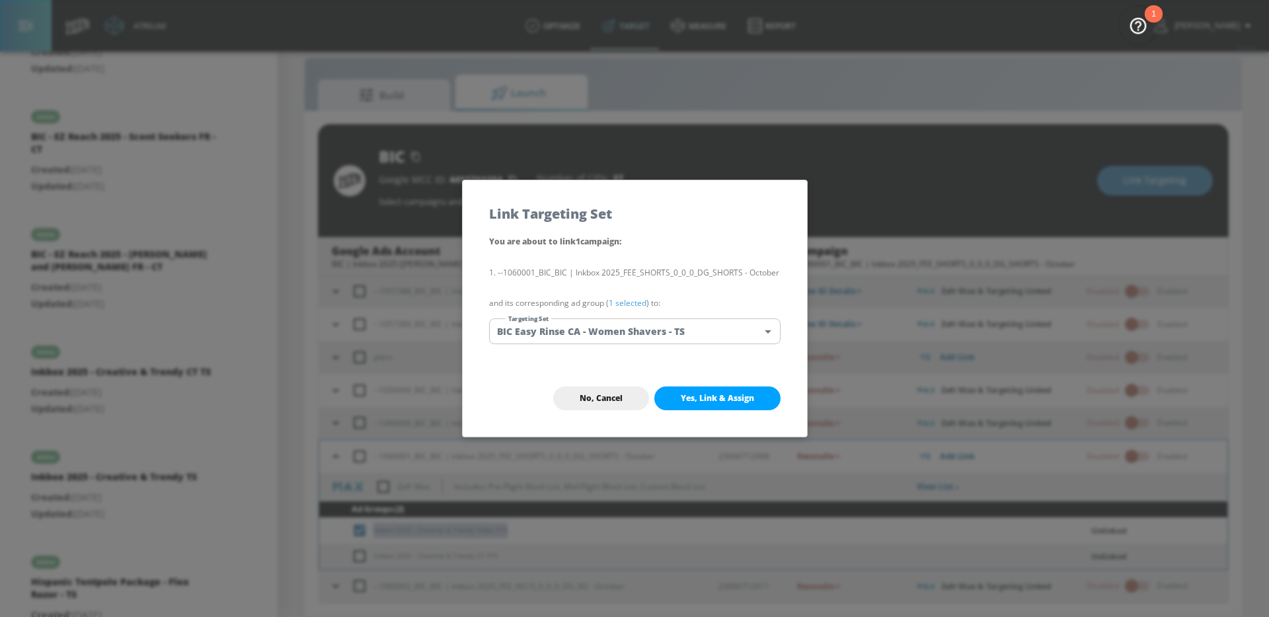
click at [626, 331] on body "Atrium optimize Target measure Report optimize Target measure Report v 4.25.4 […" at bounding box center [634, 299] width 1269 height 636
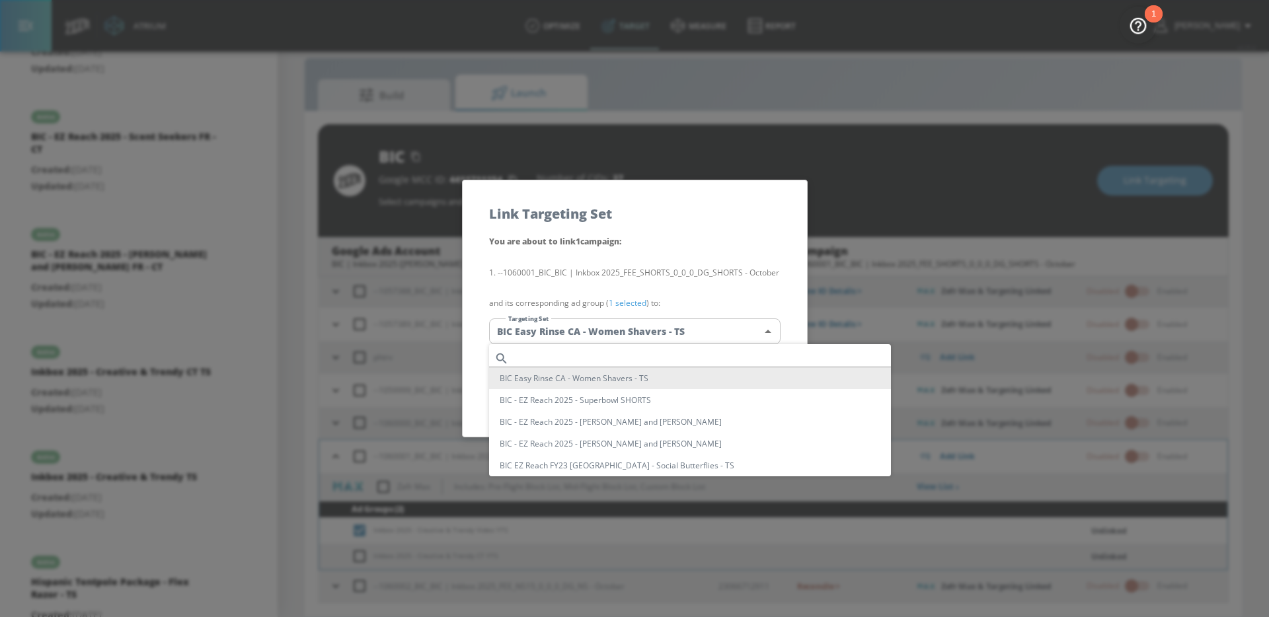
click at [609, 350] on input "text" at bounding box center [702, 359] width 377 height 18
paste input "Inkbox 2025 - Creative & Trendy Video YTS"
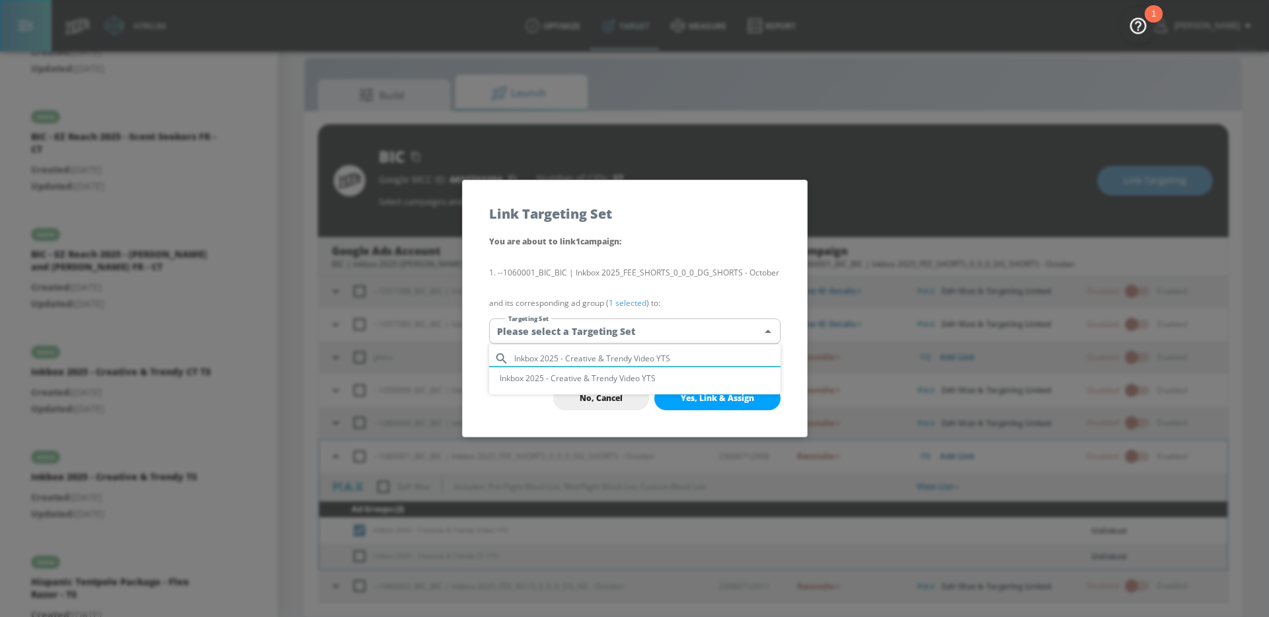
type input "Inkbox 2025 - Creative & Trendy Video YTS"
click at [597, 375] on li "Inkbox 2025 - Creative & Trendy Video YTS" at bounding box center [634, 378] width 291 height 22
type input "55c005dc-3a1b-474b-9c70-1a2c217e3b7b"
click at [618, 270] on li "--1060001_BIC_BIC | Inkbox 2025_FEE_SHORTS_0_0_0_DG_SHORTS - October" at bounding box center [634, 273] width 291 height 15
click at [690, 396] on span "Yes, Link & Assign" at bounding box center [717, 398] width 73 height 11
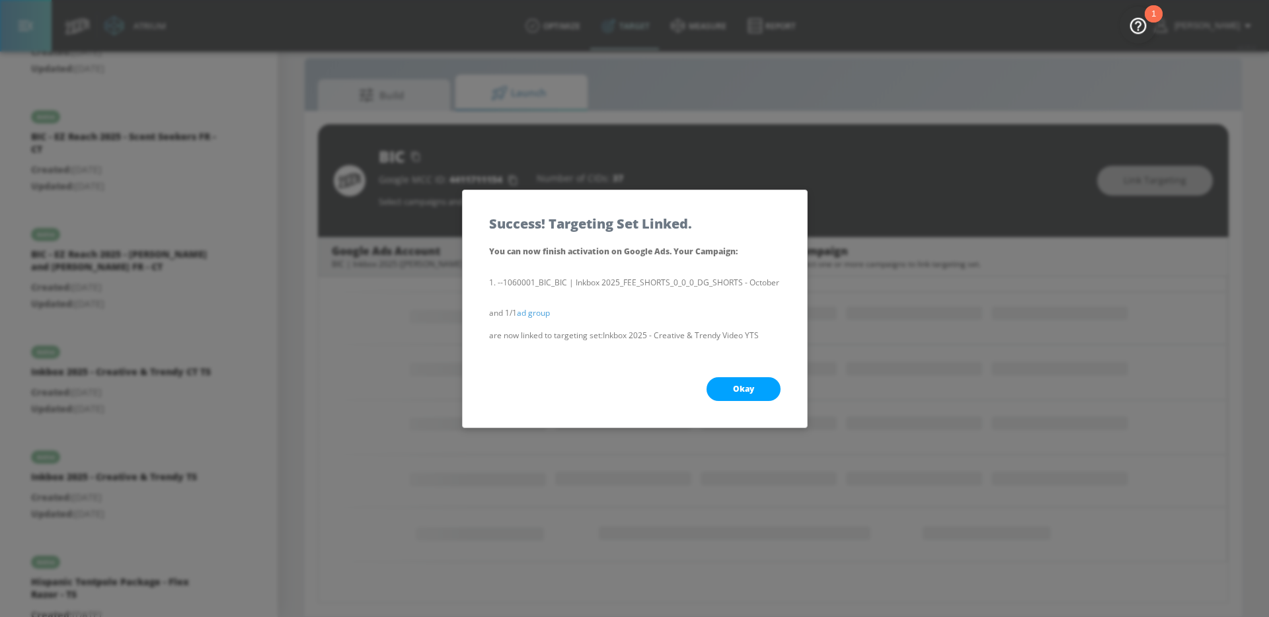
click at [725, 393] on button "Okay" at bounding box center [743, 389] width 74 height 24
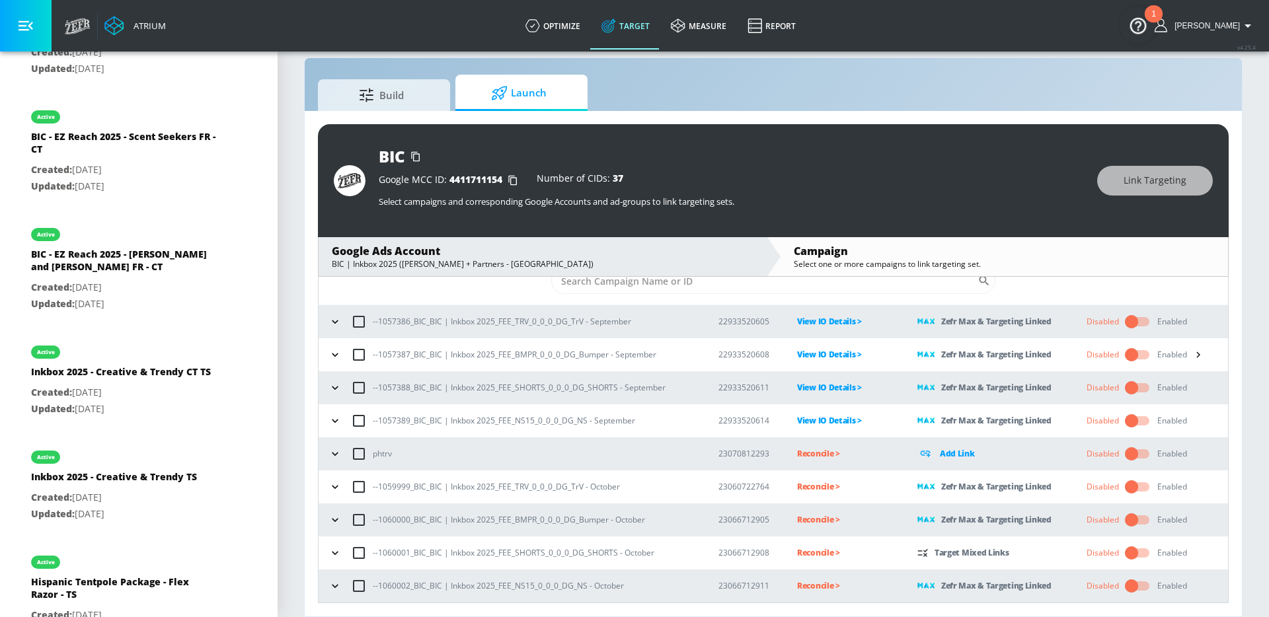
scroll to position [40, 0]
click at [339, 554] on icon "button" at bounding box center [334, 552] width 13 height 13
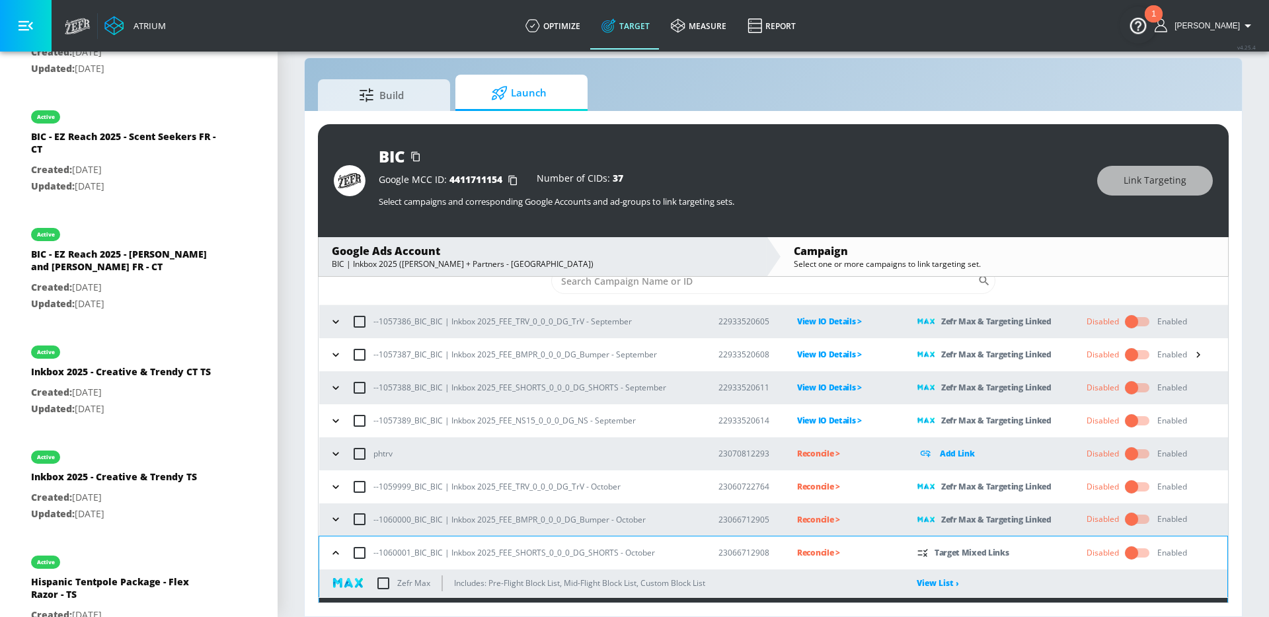
scroll to position [137, 0]
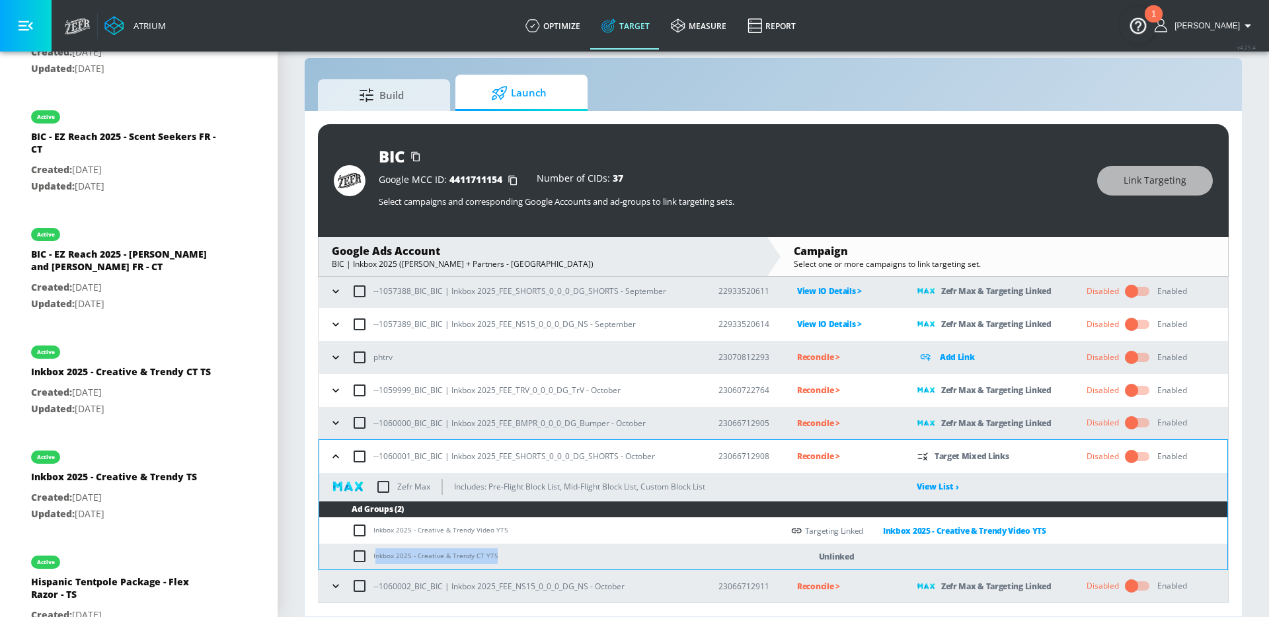
drag, startPoint x: 493, startPoint y: 554, endPoint x: 376, endPoint y: 556, distance: 117.0
click at [376, 556] on td "Inkbox 2025 - Creative & Trendy CT YTS" at bounding box center [550, 557] width 463 height 26
copy td "nkbox 2025 - Creative & Trendy CT YTS"
click at [357, 555] on input "checkbox" at bounding box center [363, 556] width 22 height 16
checkbox input "true"
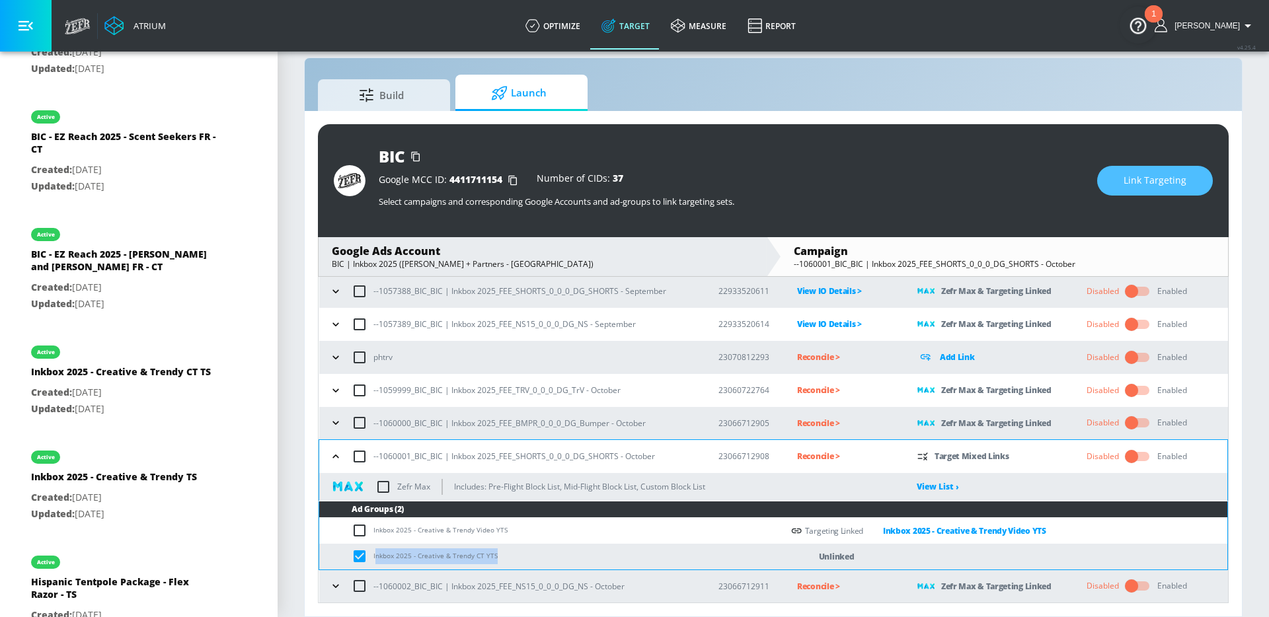
click at [1131, 172] on span "Link Targeting" at bounding box center [1154, 180] width 63 height 17
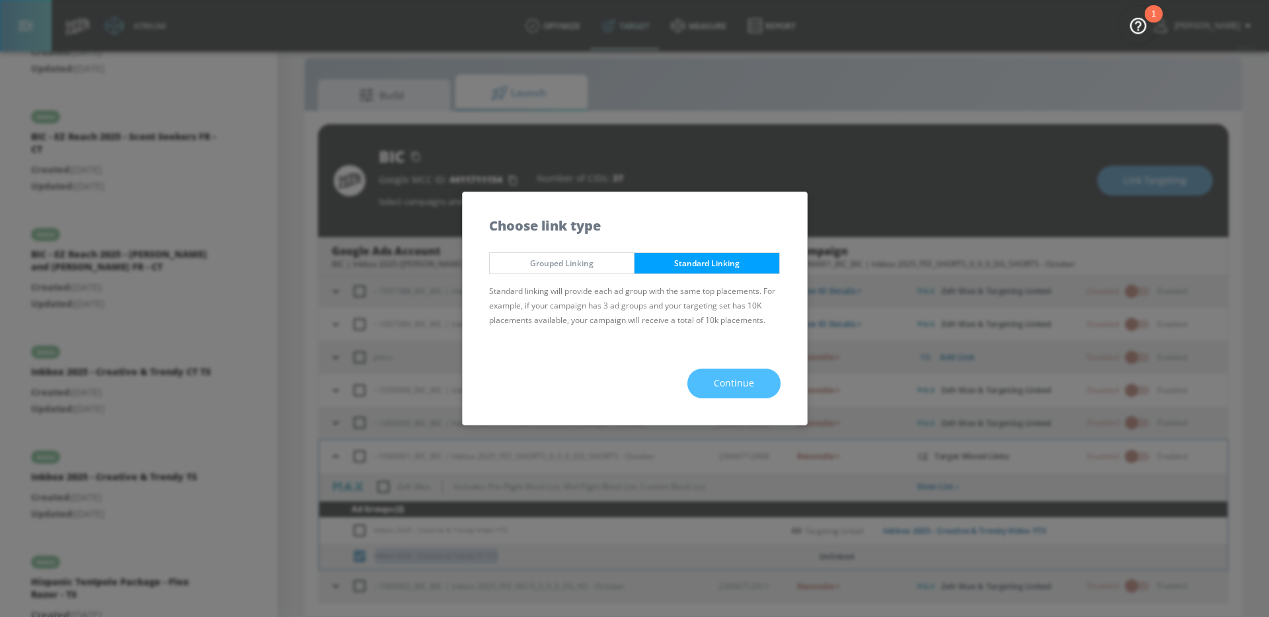
click at [722, 385] on span "Continue" at bounding box center [734, 383] width 40 height 17
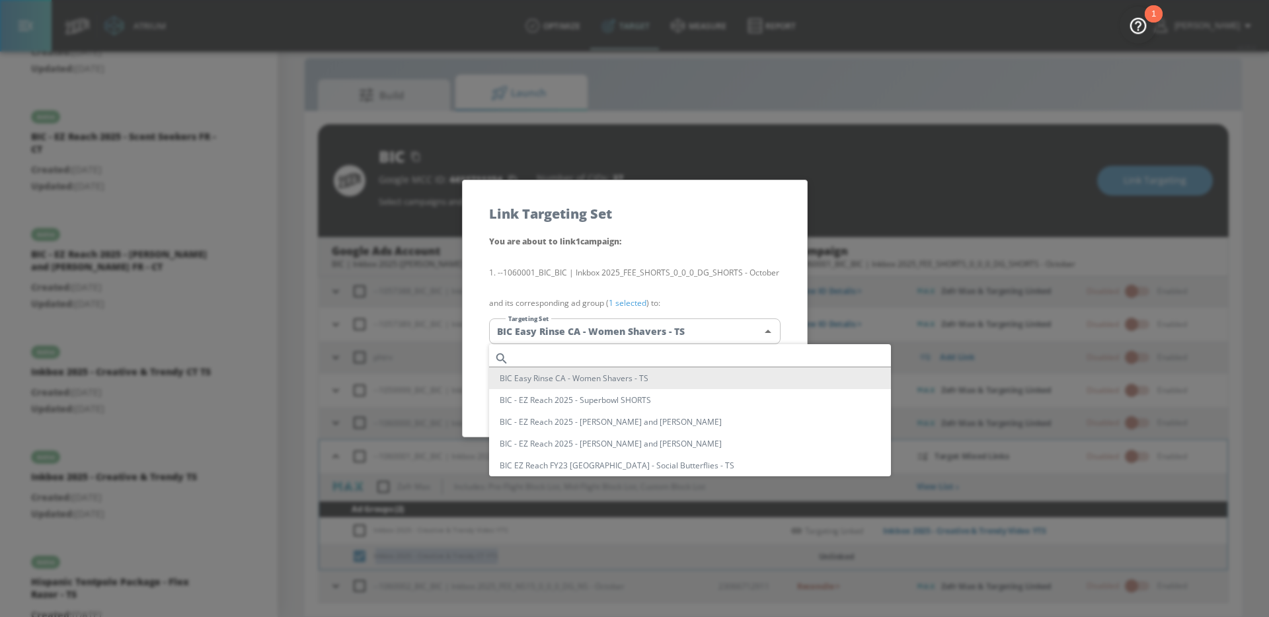
click at [659, 338] on body "Atrium optimize Target measure Report optimize Target measure Report v 4.25.4 […" at bounding box center [634, 299] width 1269 height 636
click at [634, 351] on input "text" at bounding box center [702, 359] width 377 height 18
paste input "nkbox 2025 - Creative & Trendy CT YTS"
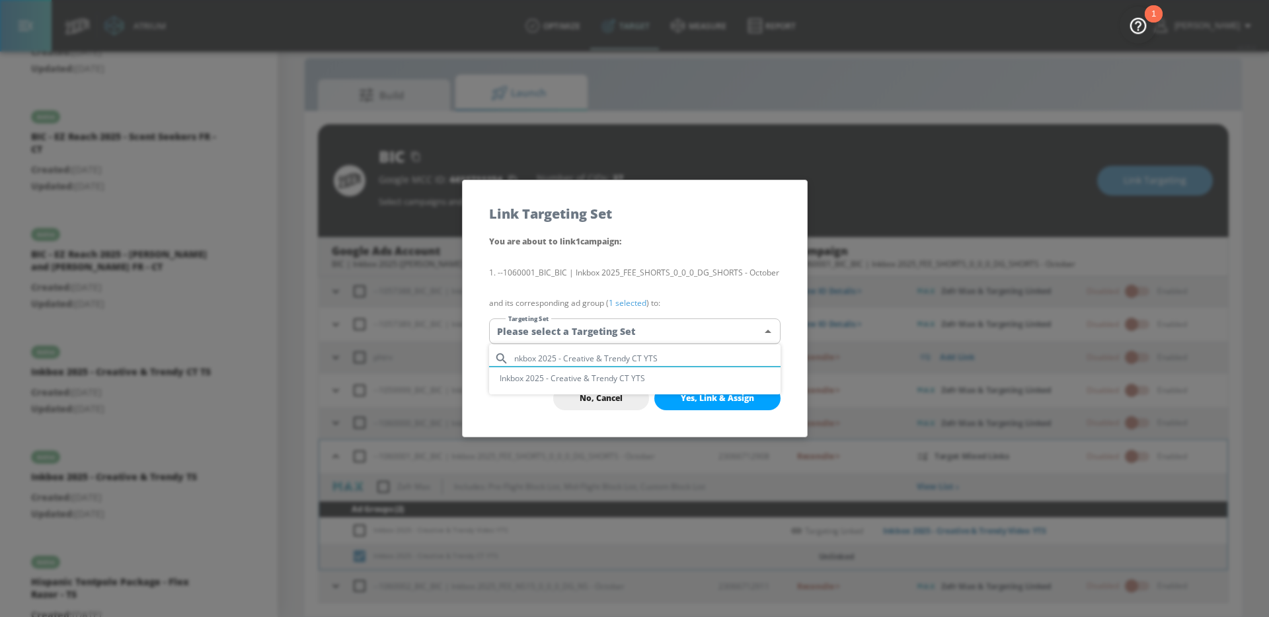
type input "nkbox 2025 - Creative & Trendy CT YTS"
click at [606, 376] on li "Inkbox 2025 - Creative & Trendy CT YTS" at bounding box center [634, 378] width 291 height 22
type input "5c036606-0d9c-432f-b6fd-6cc2cab899a3"
click at [605, 285] on p "--1060001_BIC_BIC | Inkbox 2025_FEE_SHORTS_0_0_0_DG_SHORTS - October" at bounding box center [634, 273] width 291 height 30
click at [696, 390] on button "Yes, Link & Assign" at bounding box center [717, 399] width 126 height 24
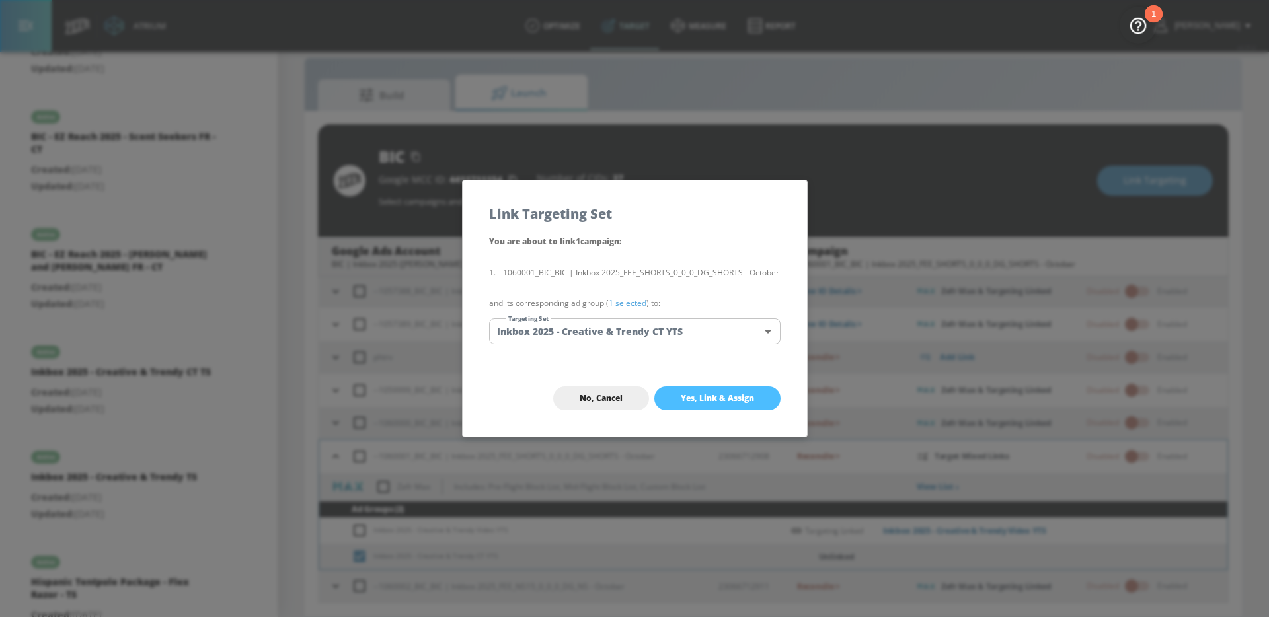
checkbox input "false"
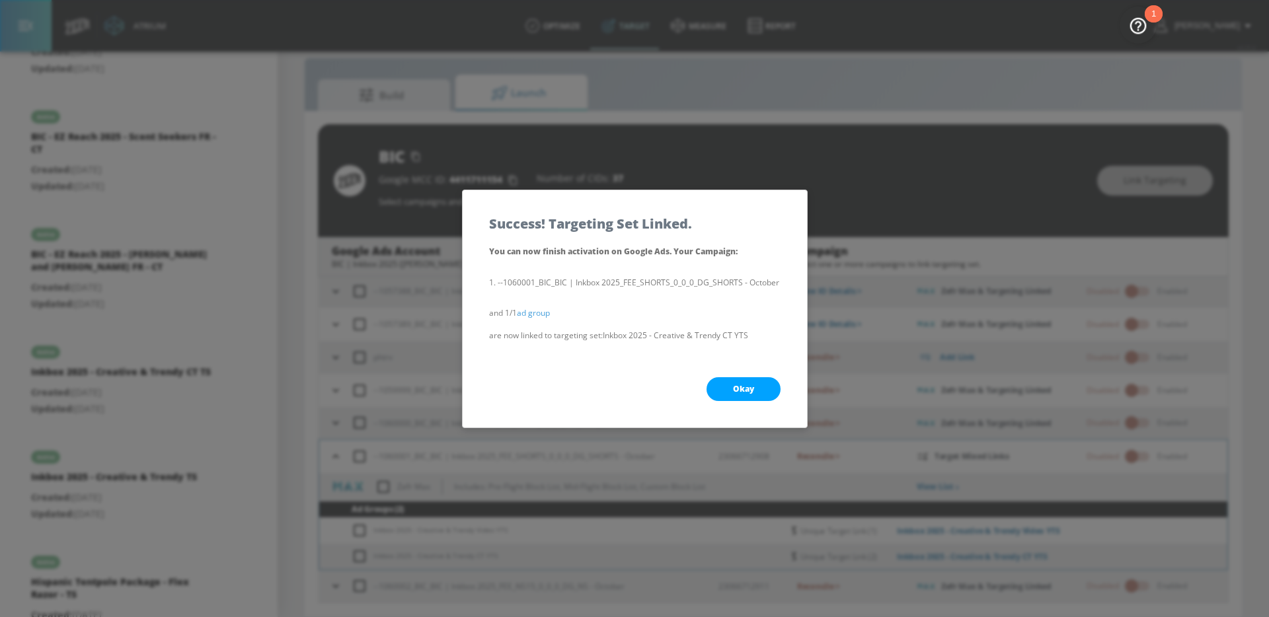
click at [724, 383] on button "Okay" at bounding box center [743, 389] width 74 height 24
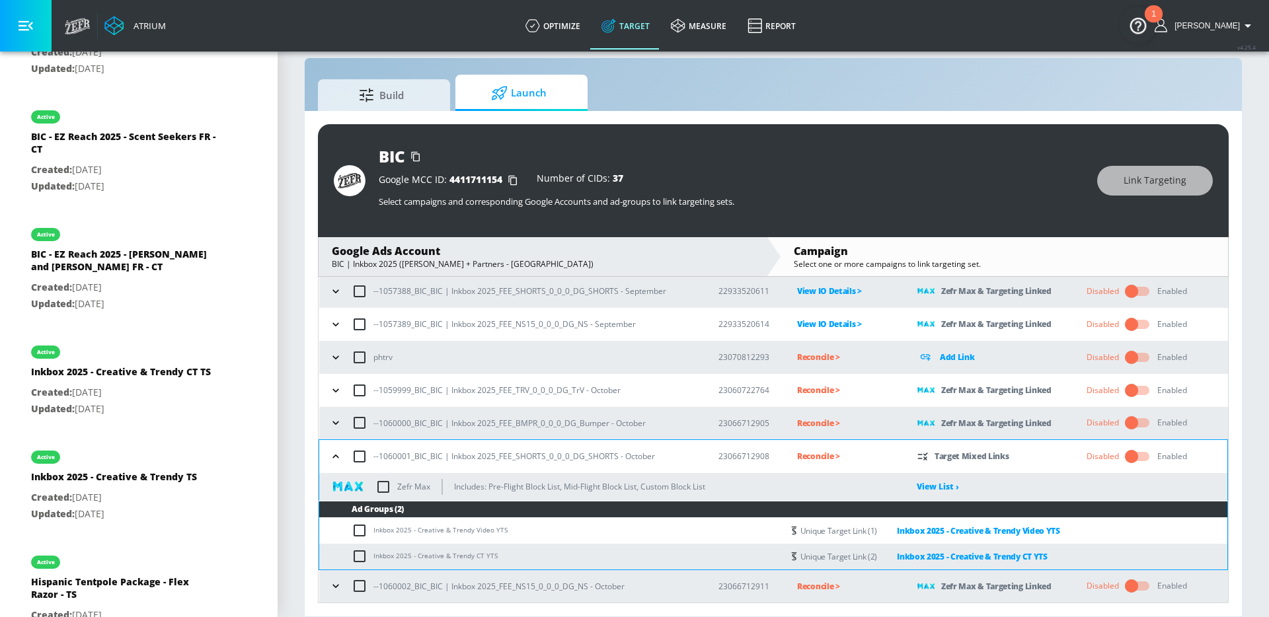
scroll to position [498, 0]
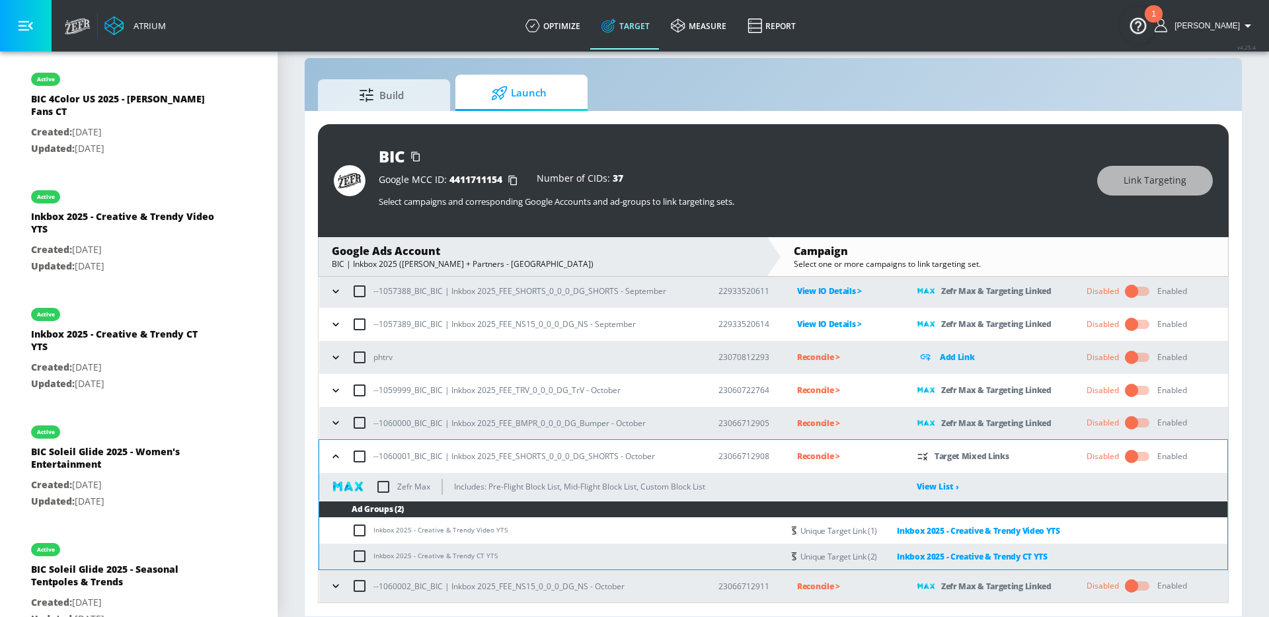
click at [635, 518] on td "Inkbox 2025 - Creative & Trendy Video YTS" at bounding box center [550, 531] width 463 height 26
click at [390, 490] on input "checkbox" at bounding box center [383, 487] width 28 height 28
checkbox input "true"
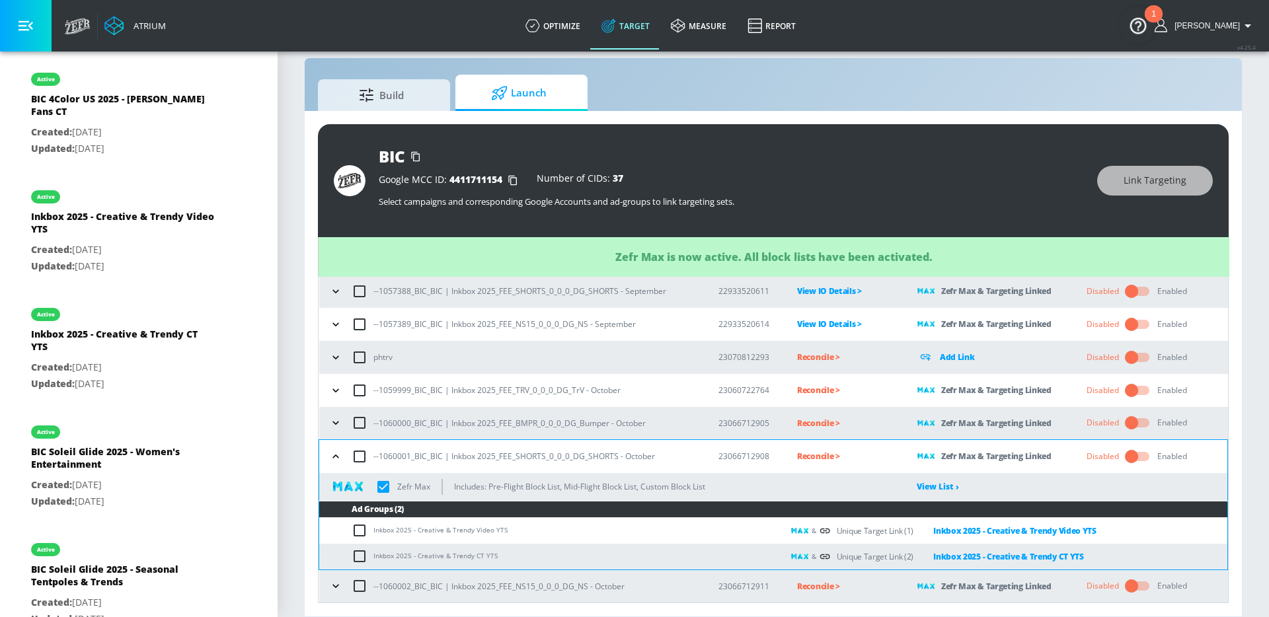
click at [338, 461] on icon "button" at bounding box center [335, 456] width 13 height 13
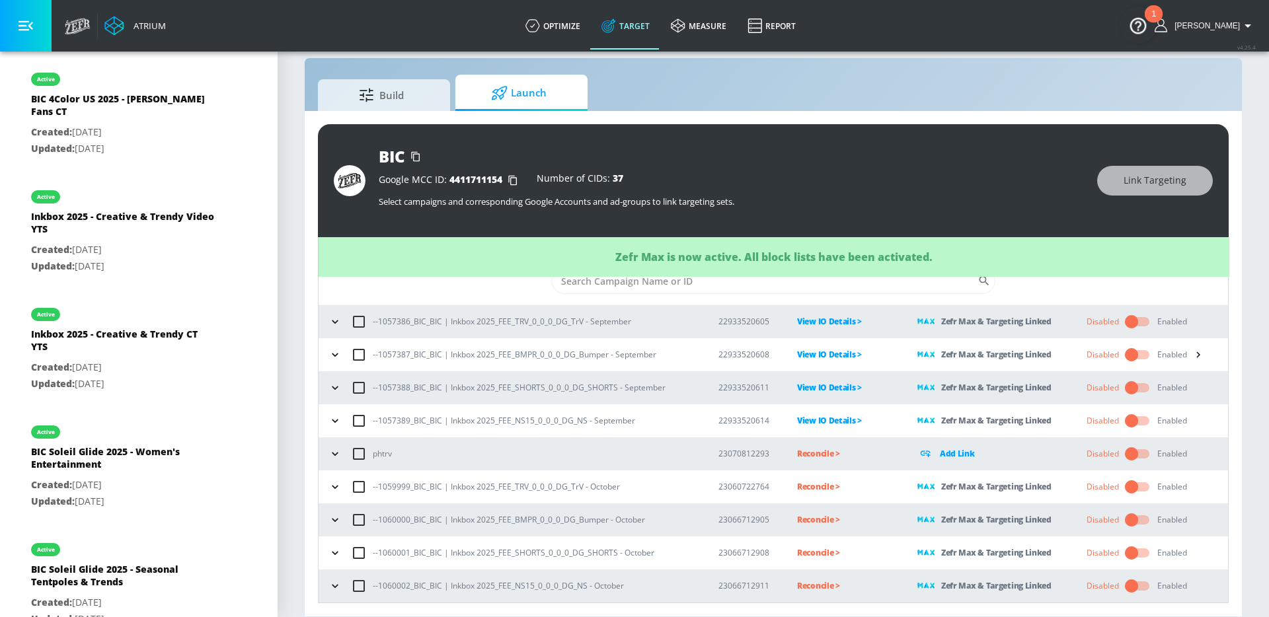
scroll to position [40, 0]
